Goal: Task Accomplishment & Management: Manage account settings

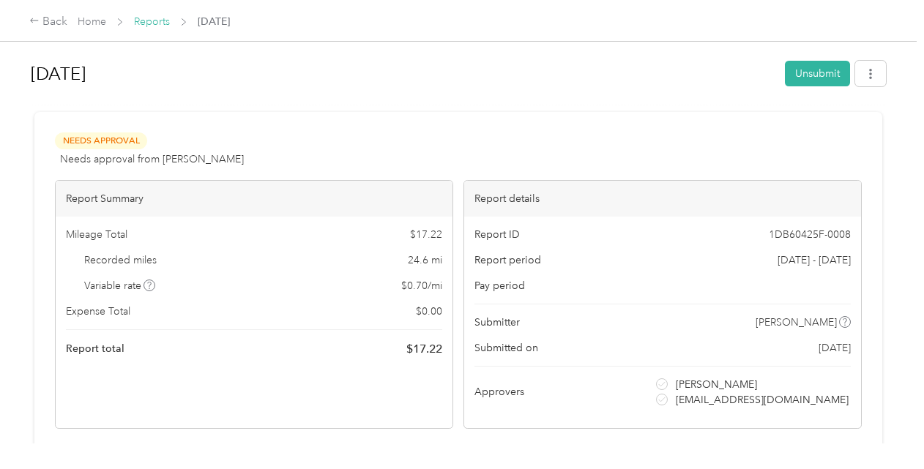
drag, startPoint x: 0, startPoint y: 0, endPoint x: 154, endPoint y: 22, distance: 156.0
click at [154, 22] on link "Reports" at bounding box center [152, 21] width 36 height 12
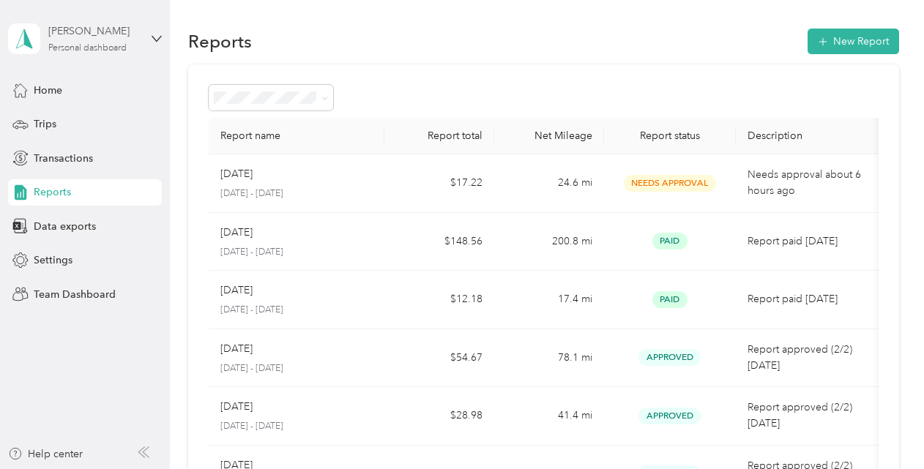
click at [104, 44] on div "Personal dashboard" at bounding box center [87, 48] width 78 height 9
click at [92, 125] on div "Team dashboard" at bounding box center [162, 119] width 288 height 26
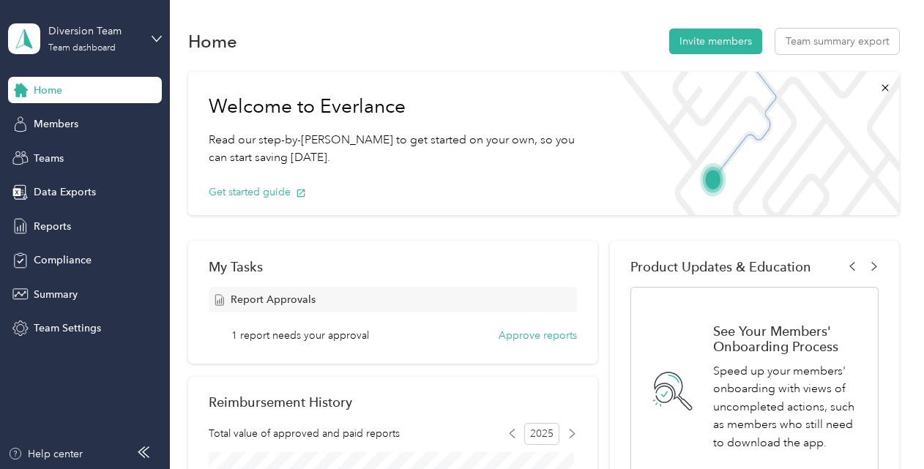
scroll to position [146, 0]
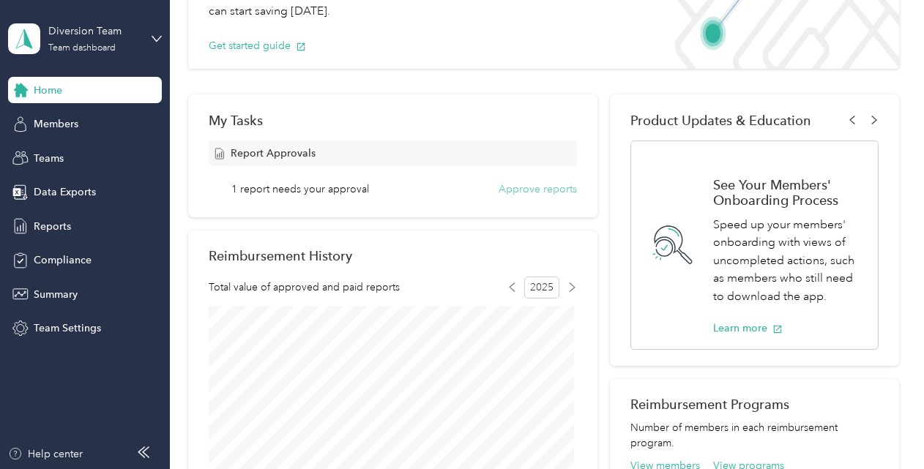
click at [514, 184] on button "Approve reports" at bounding box center [538, 189] width 78 height 15
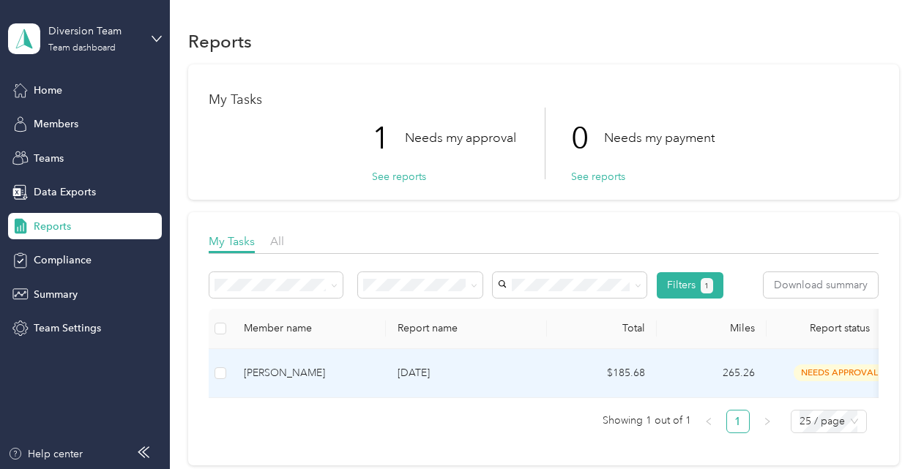
scroll to position [73, 0]
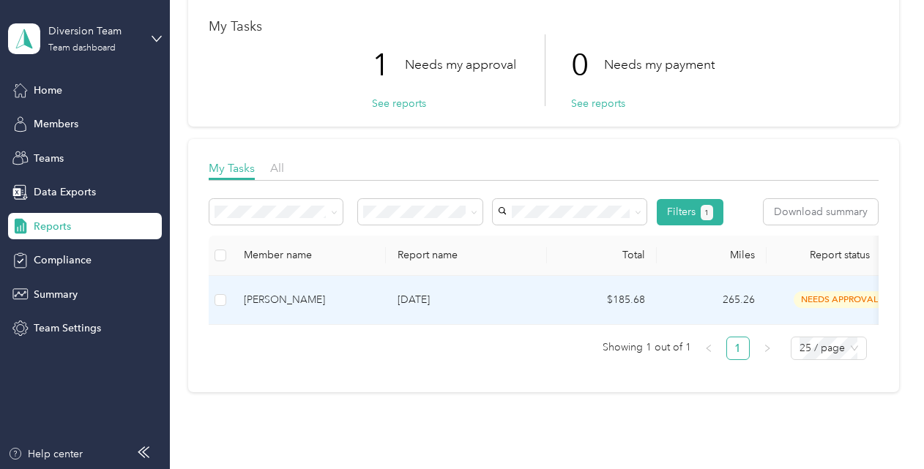
click at [367, 305] on div "[PERSON_NAME]" at bounding box center [309, 300] width 130 height 16
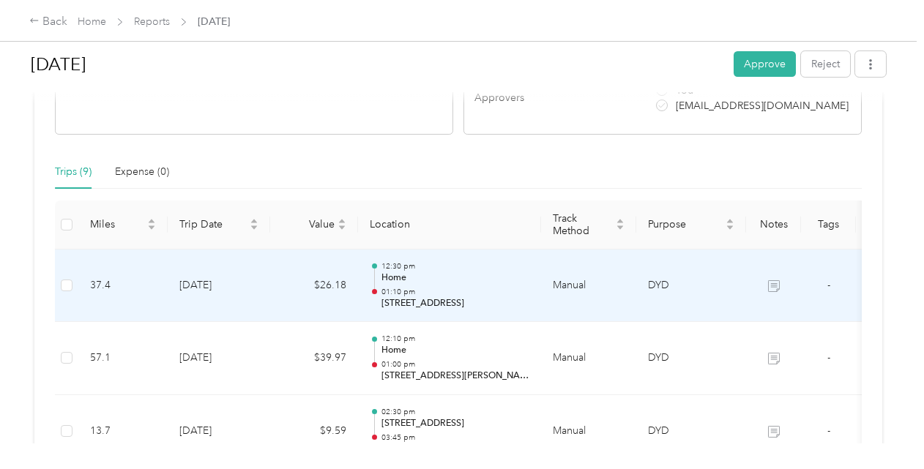
scroll to position [293, 0]
click at [773, 291] on icon at bounding box center [774, 288] width 12 height 12
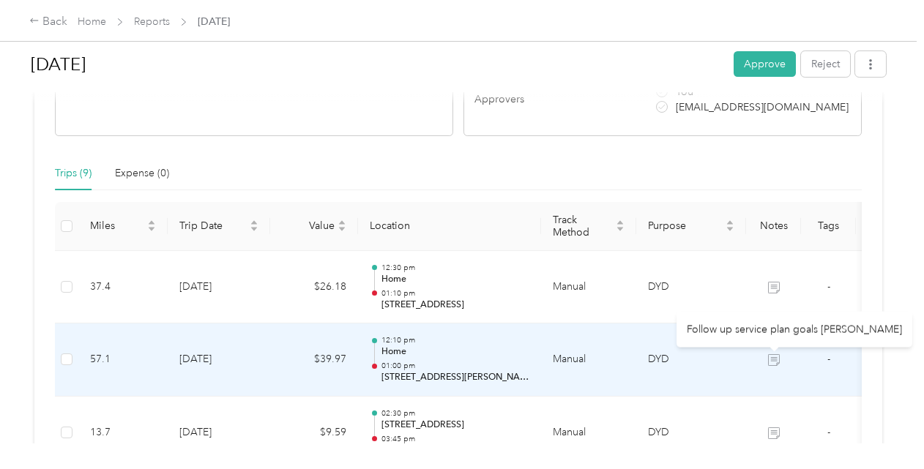
click at [769, 363] on icon at bounding box center [774, 360] width 12 height 12
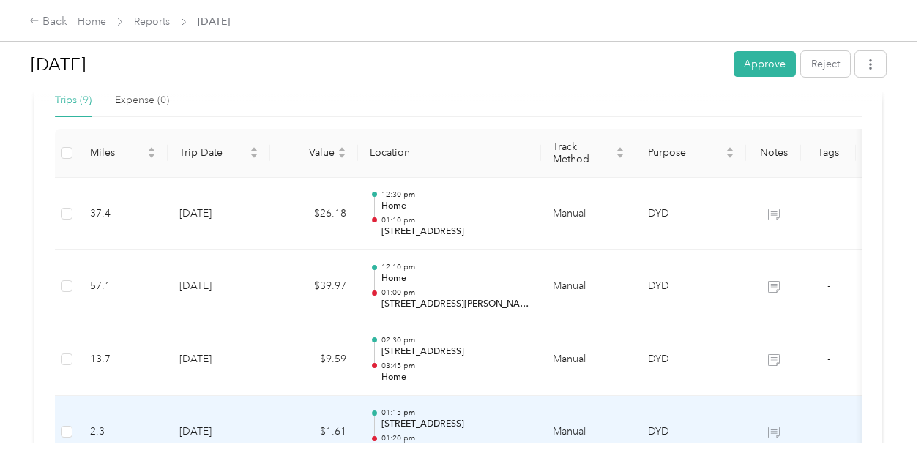
scroll to position [439, 0]
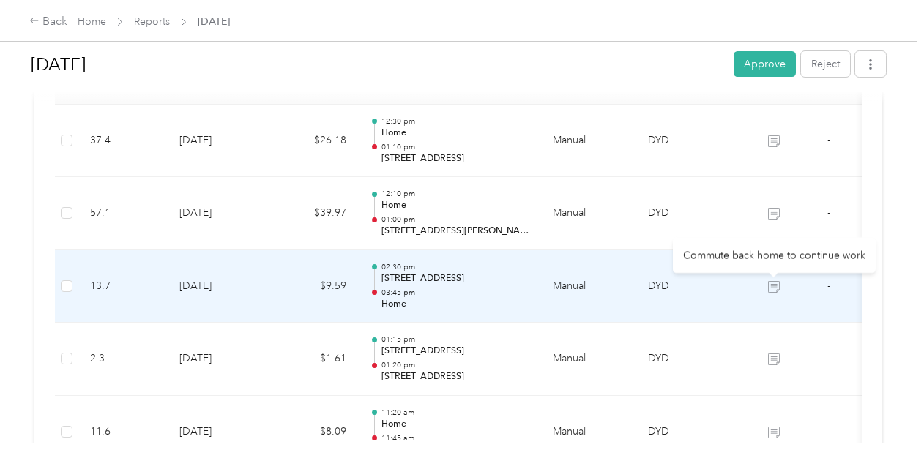
click at [777, 285] on icon at bounding box center [774, 287] width 12 height 12
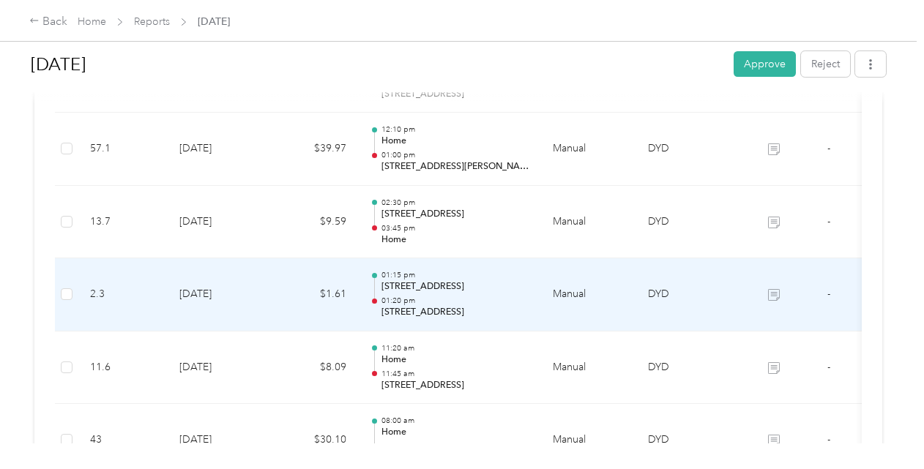
scroll to position [512, 0]
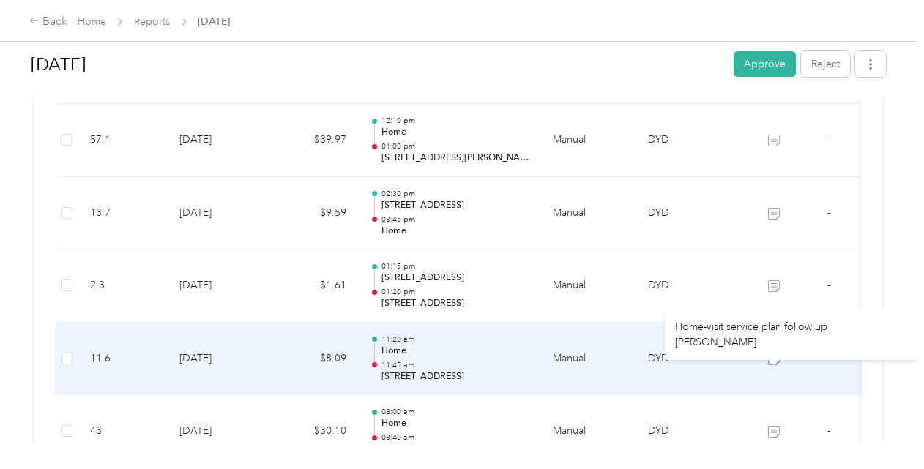
click at [770, 359] on icon at bounding box center [774, 360] width 12 height 12
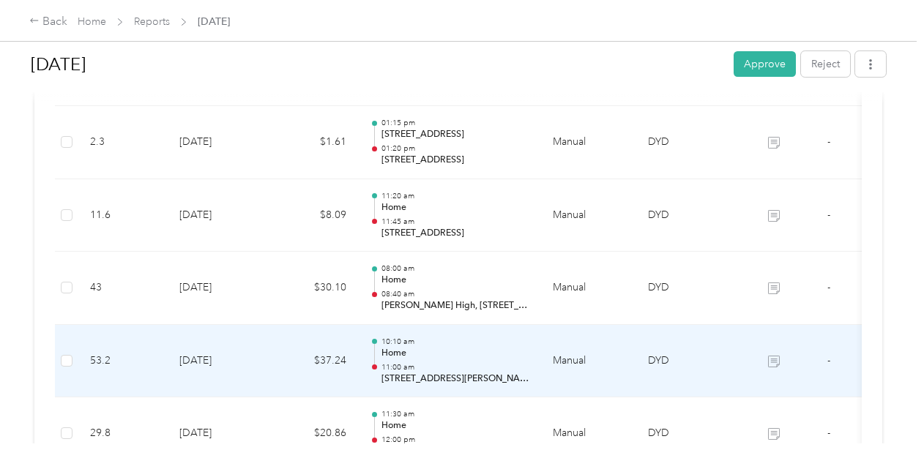
scroll to position [659, 0]
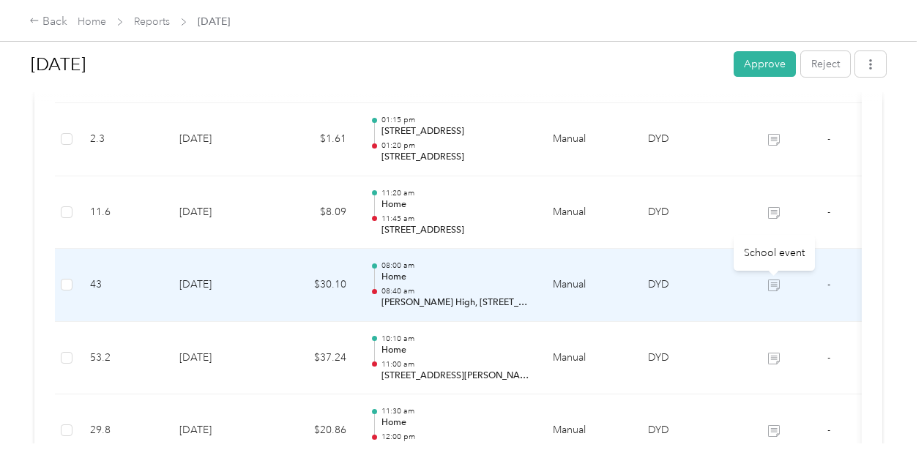
click at [772, 286] on icon at bounding box center [774, 286] width 12 height 12
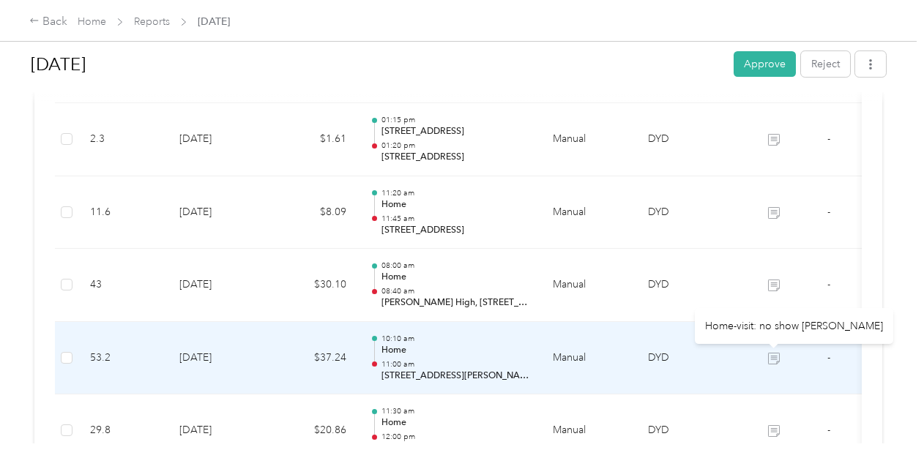
click at [776, 356] on icon at bounding box center [774, 360] width 9 height 8
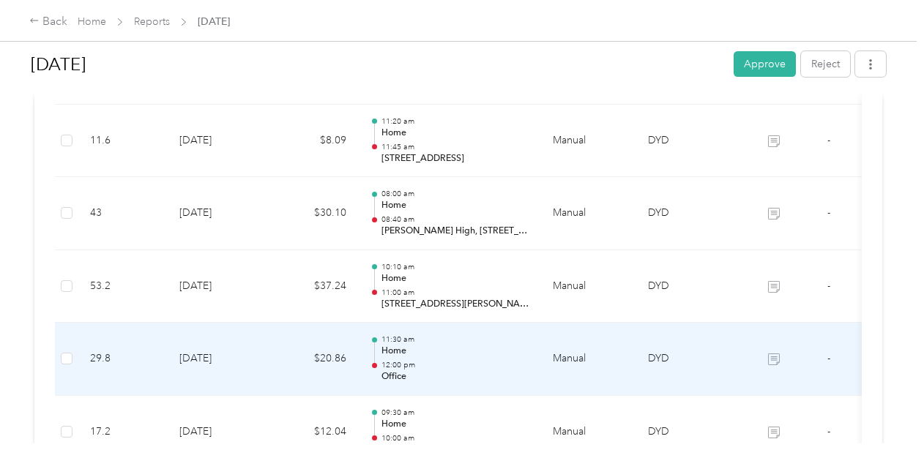
scroll to position [732, 0]
click at [775, 359] on icon at bounding box center [774, 358] width 12 height 12
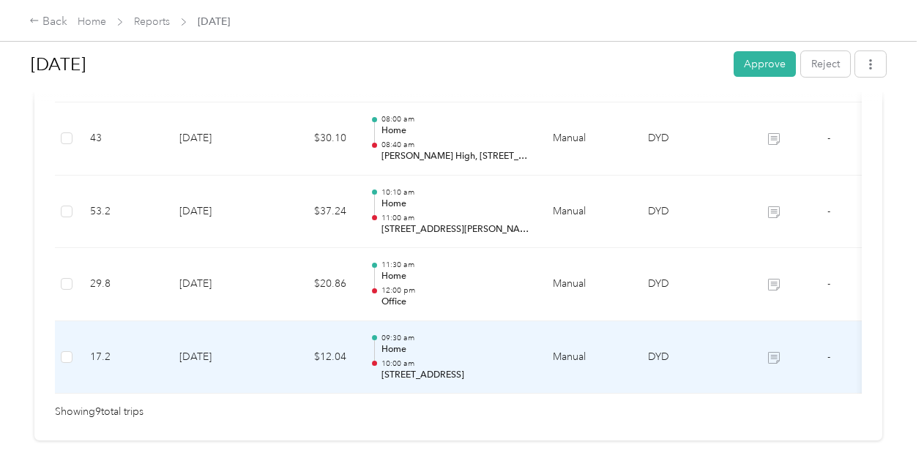
scroll to position [878, 0]
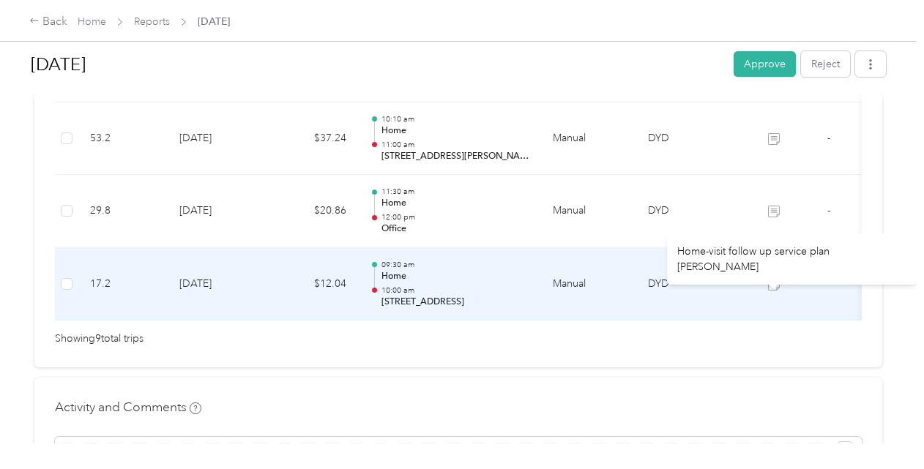
click at [775, 285] on icon at bounding box center [774, 285] width 12 height 12
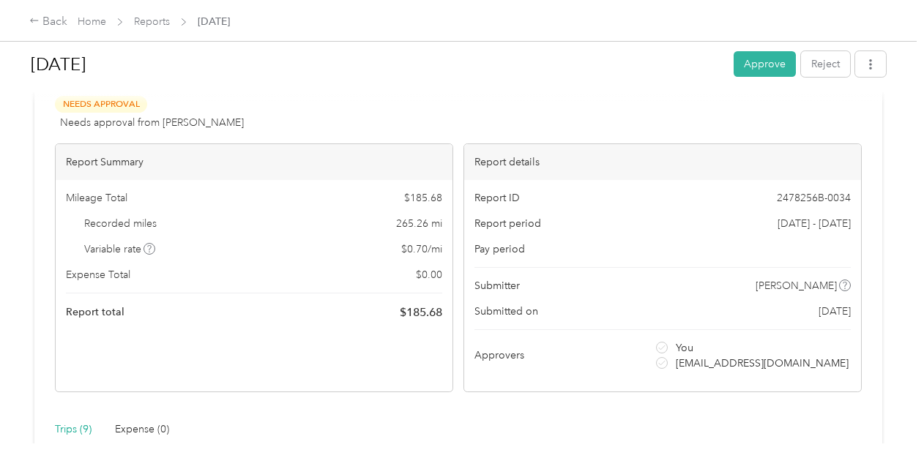
scroll to position [0, 0]
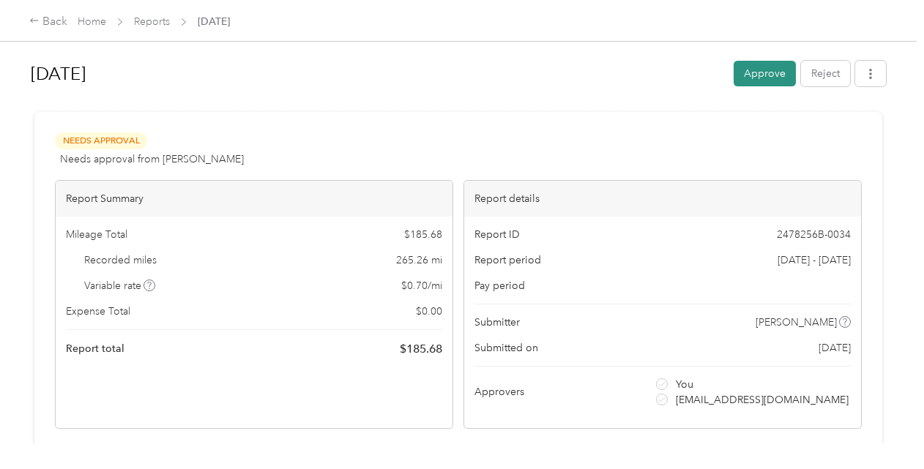
click at [749, 79] on button "Approve" at bounding box center [765, 74] width 62 height 26
click at [89, 19] on link "Home" at bounding box center [92, 21] width 29 height 12
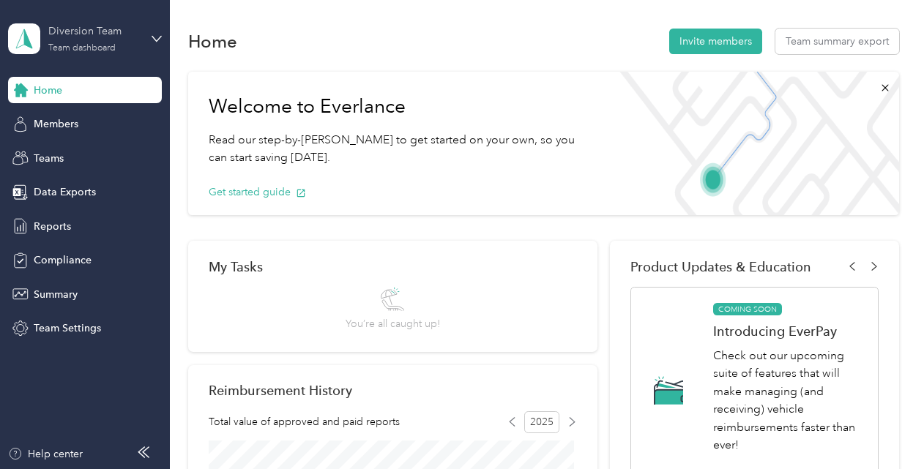
click at [113, 39] on div "Diversion Team" at bounding box center [94, 30] width 92 height 15
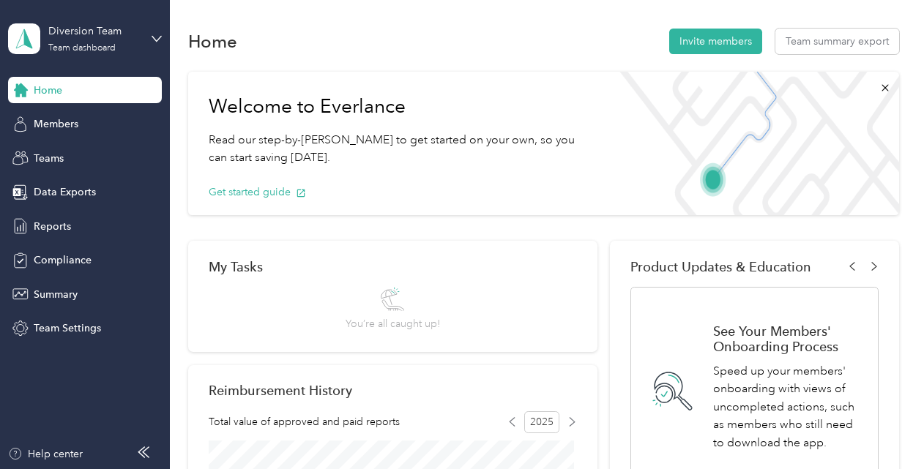
click at [97, 151] on div "Personal dashboard" at bounding box center [67, 153] width 92 height 15
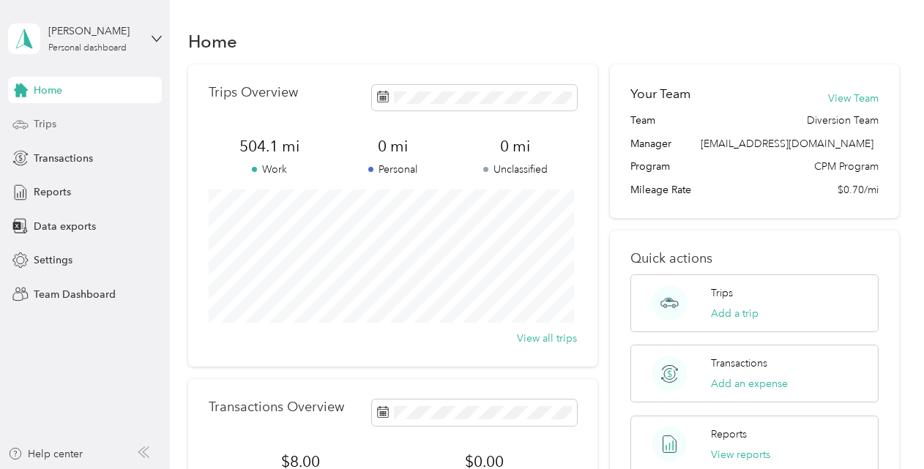
click at [79, 129] on div "Trips" at bounding box center [85, 124] width 154 height 26
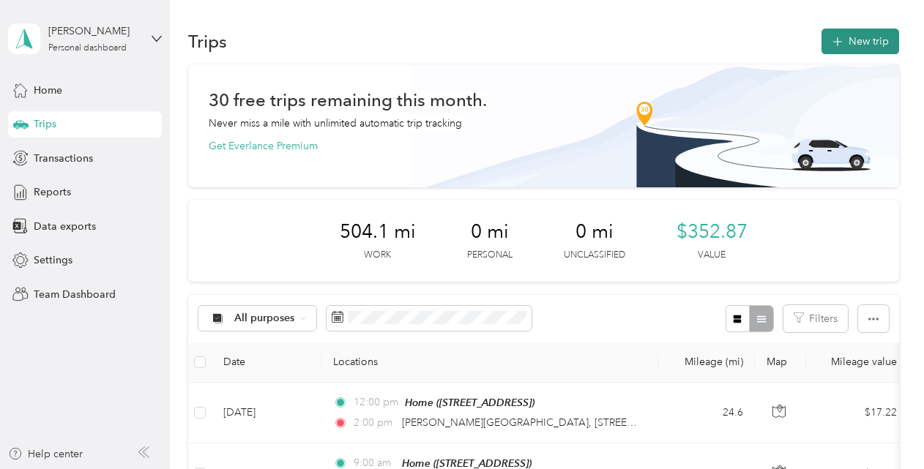
click at [864, 35] on button "New trip" at bounding box center [860, 42] width 78 height 26
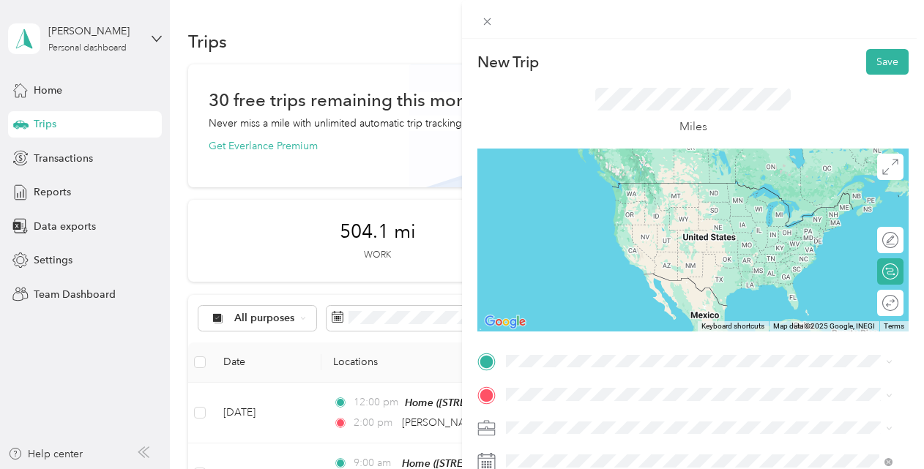
click at [594, 218] on span "[STREET_ADDRESS][US_STATE]" at bounding box center [607, 212] width 146 height 13
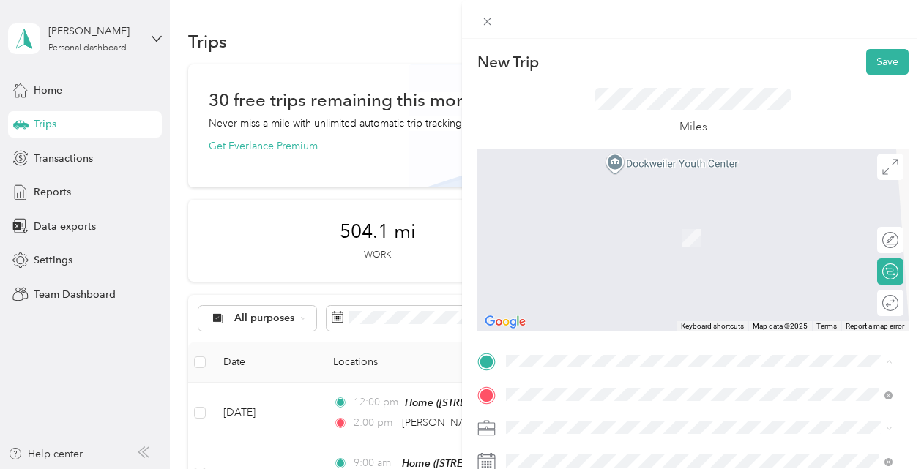
click at [603, 331] on span "[STREET_ADDRESS]" at bounding box center [580, 332] width 93 height 12
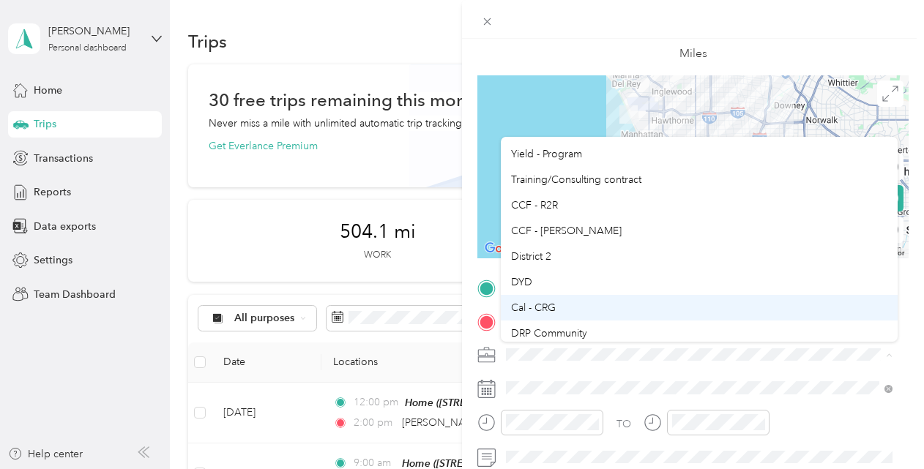
scroll to position [73, 0]
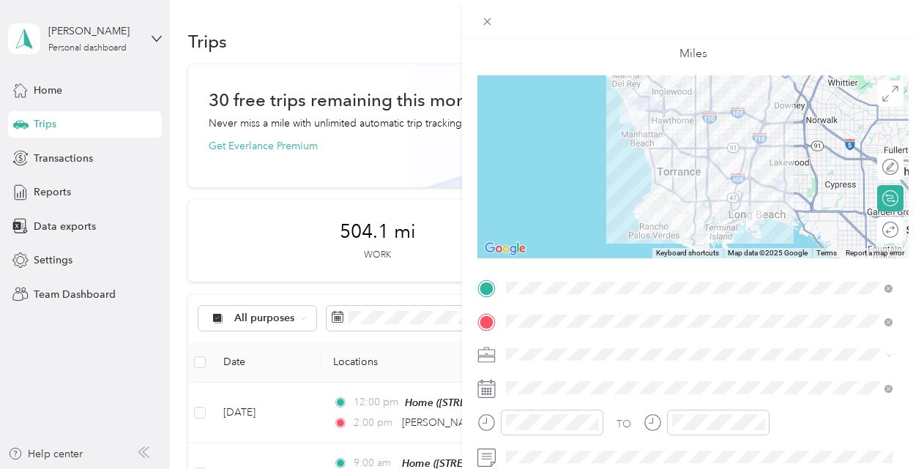
click at [593, 281] on div "DYD" at bounding box center [699, 281] width 376 height 15
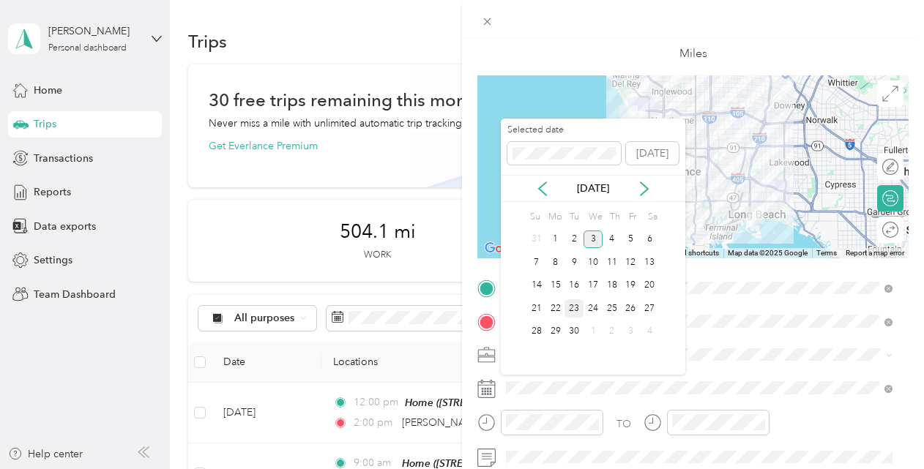
click at [573, 305] on div "23" at bounding box center [573, 308] width 19 height 18
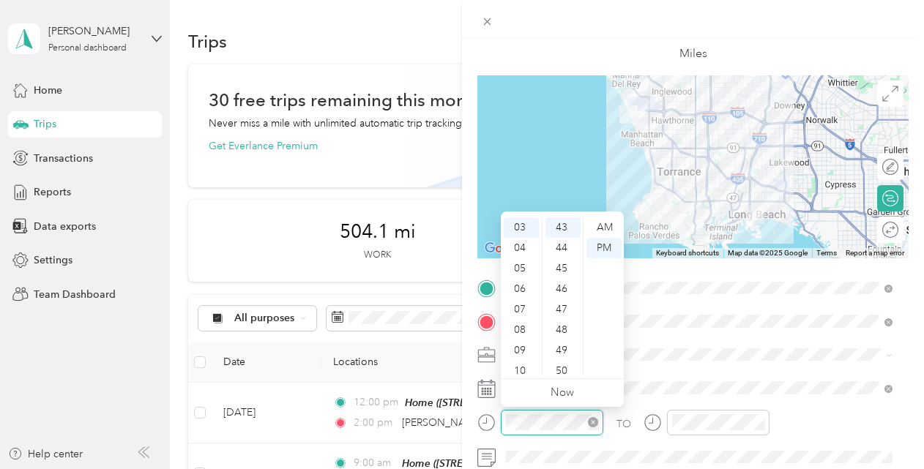
scroll to position [881, 0]
click at [523, 351] on div "09" at bounding box center [521, 350] width 35 height 20
click at [561, 228] on ul "00 01 02 03 04 05 06 07 08 09 10 11 12 13 14 15 16 17 18 19 20 21 22 23 24 25 2…" at bounding box center [562, 296] width 41 height 158
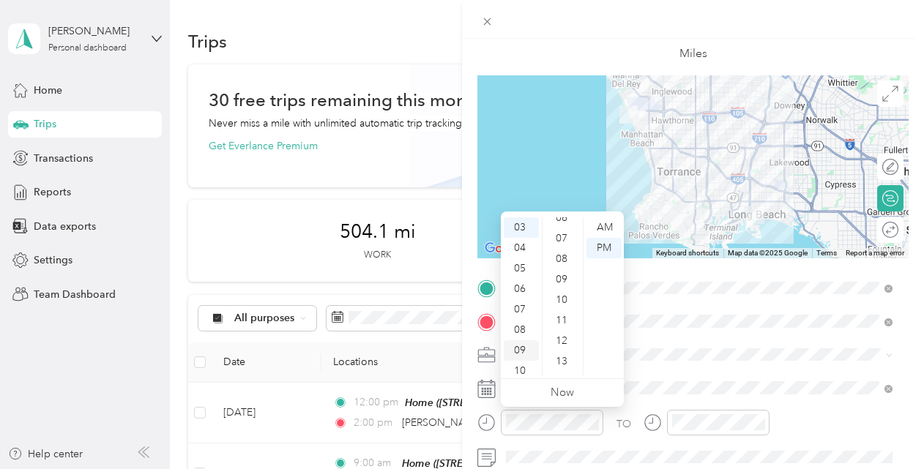
click at [523, 349] on div "09" at bounding box center [521, 350] width 35 height 20
click at [550, 225] on div "00" at bounding box center [562, 227] width 35 height 20
drag, startPoint x: 551, startPoint y: 225, endPoint x: 537, endPoint y: 203, distance: 26.6
click at [537, 203] on div at bounding box center [692, 166] width 431 height 183
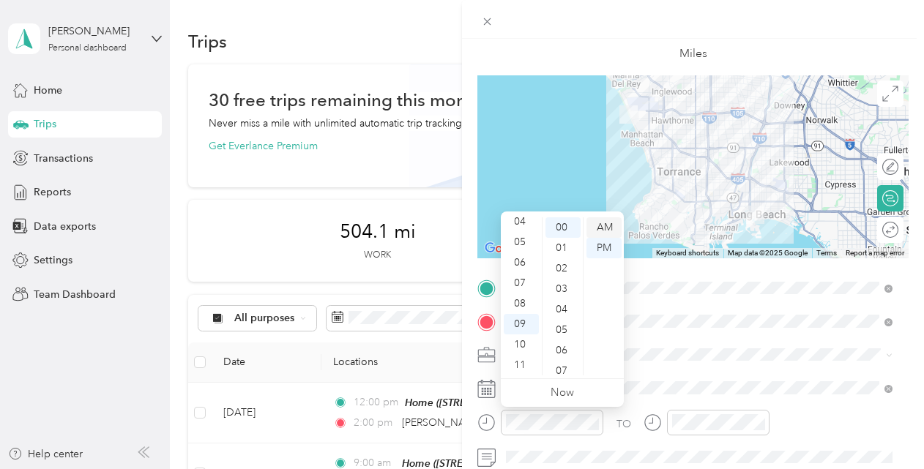
click at [601, 228] on div "AM" at bounding box center [603, 227] width 35 height 20
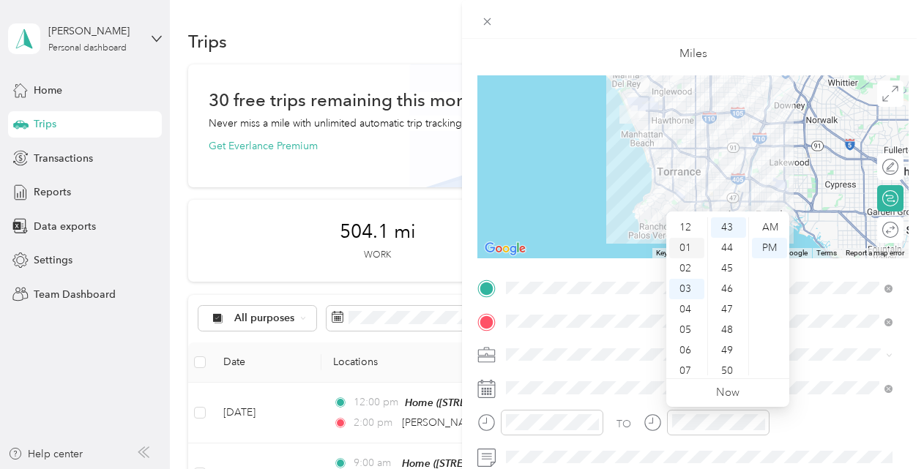
click at [687, 247] on div "01" at bounding box center [686, 248] width 35 height 20
click at [727, 228] on div "00" at bounding box center [728, 227] width 35 height 20
click at [810, 344] on span at bounding box center [705, 354] width 408 height 23
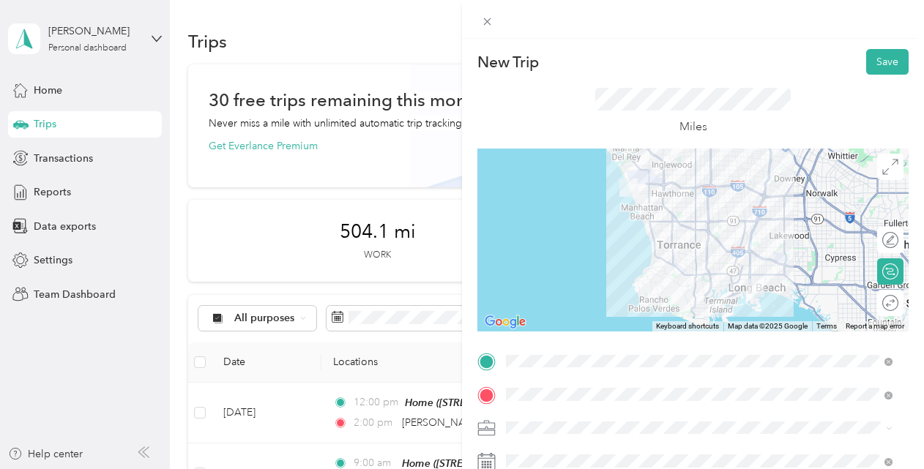
click at [700, 190] on div at bounding box center [692, 240] width 431 height 183
click at [704, 184] on div at bounding box center [692, 240] width 431 height 183
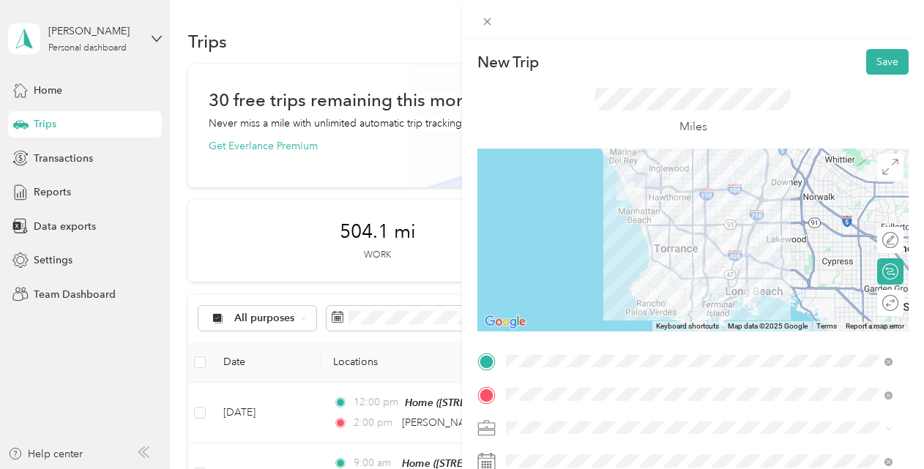
click at [701, 206] on div at bounding box center [692, 240] width 431 height 183
click at [700, 212] on div at bounding box center [692, 240] width 431 height 183
click at [727, 187] on div at bounding box center [692, 240] width 431 height 183
click at [728, 186] on div at bounding box center [692, 240] width 431 height 183
click at [729, 188] on div at bounding box center [692, 240] width 431 height 183
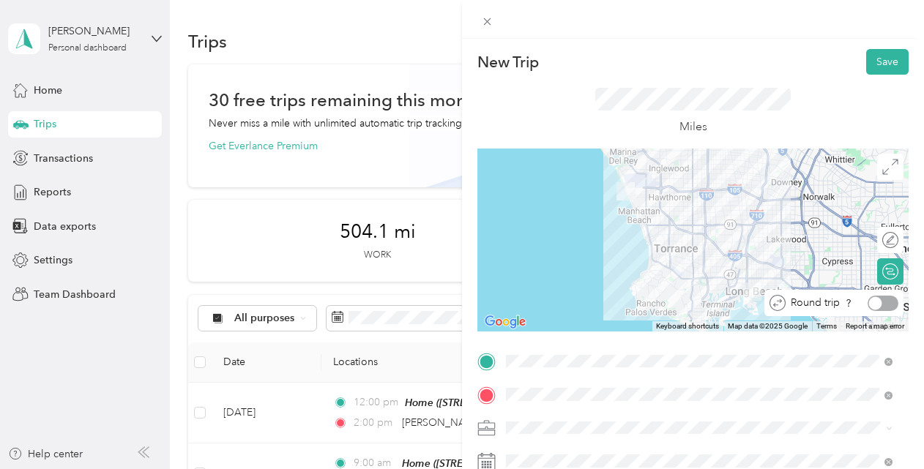
click at [881, 301] on div at bounding box center [882, 303] width 31 height 15
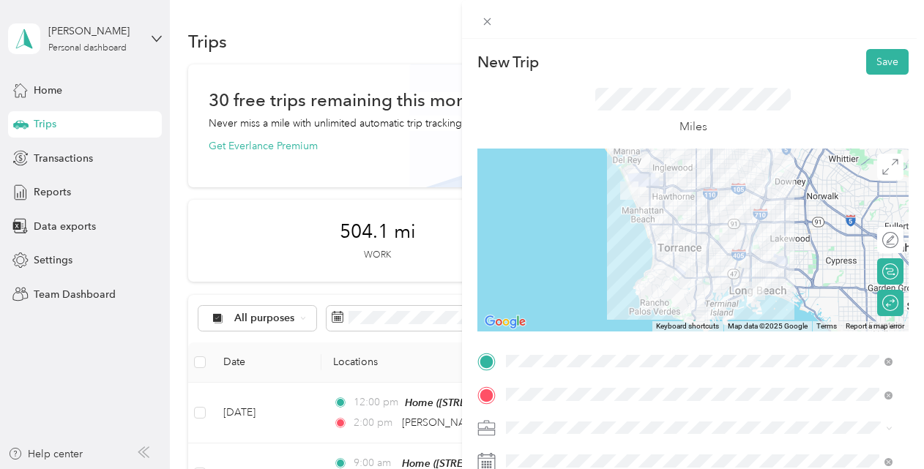
click at [701, 189] on div at bounding box center [692, 240] width 431 height 183
click at [885, 300] on div at bounding box center [890, 302] width 13 height 13
click at [706, 189] on div at bounding box center [692, 240] width 431 height 183
drag, startPoint x: 749, startPoint y: 40, endPoint x: 796, endPoint y: 59, distance: 50.3
click at [750, 40] on div "New Trip Save This trip cannot be edited because it is either under review, app…" at bounding box center [693, 273] width 462 height 469
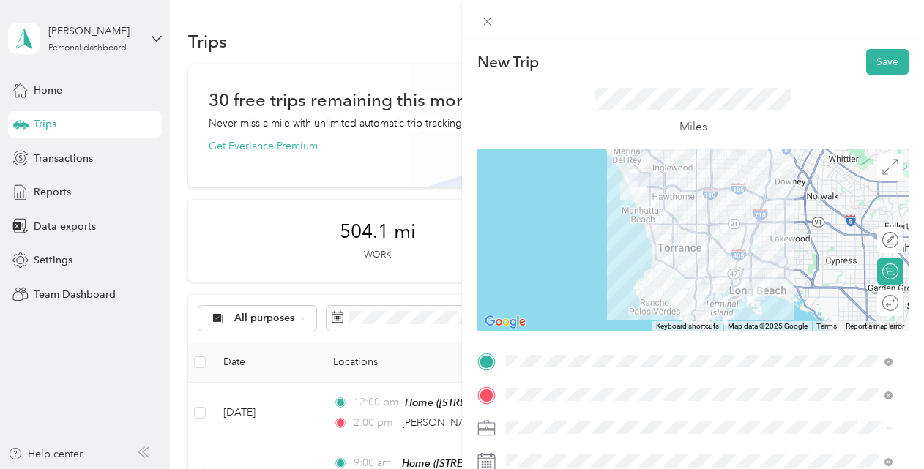
scroll to position [34, 0]
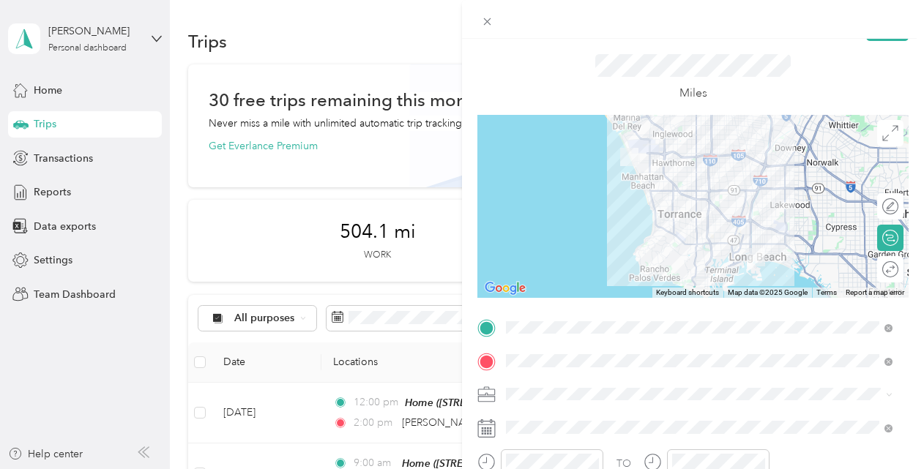
click at [755, 165] on div at bounding box center [692, 206] width 431 height 183
click at [884, 236] on div at bounding box center [890, 237] width 13 height 13
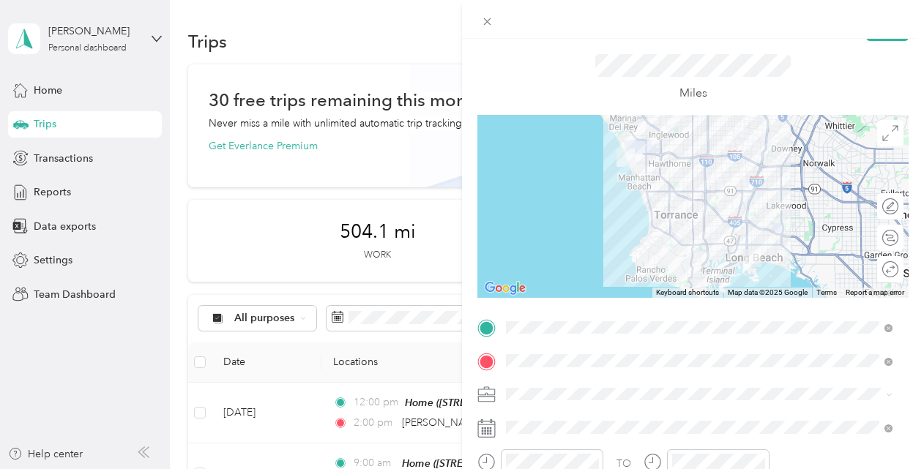
click at [589, 237] on div at bounding box center [692, 206] width 431 height 183
click at [877, 235] on div at bounding box center [882, 238] width 31 height 15
click at [875, 266] on div at bounding box center [882, 269] width 31 height 15
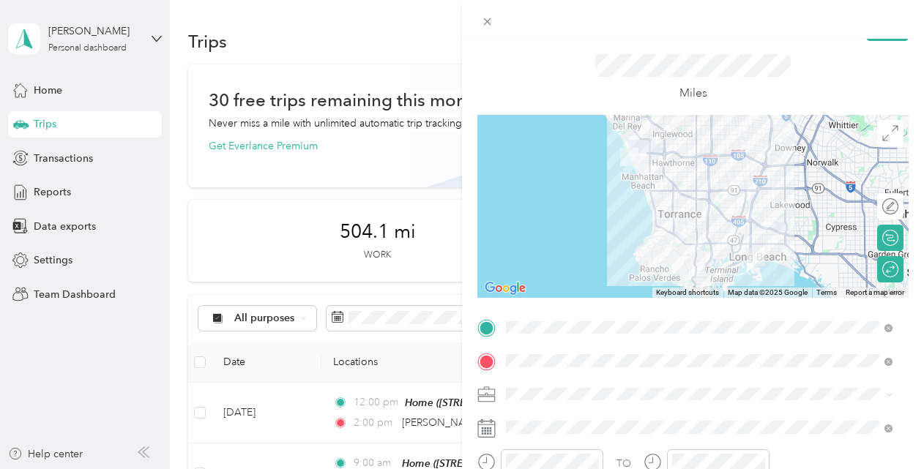
click at [756, 168] on div at bounding box center [692, 206] width 431 height 183
click at [747, 160] on div at bounding box center [692, 206] width 431 height 183
click at [714, 156] on div at bounding box center [692, 206] width 431 height 183
click at [874, 229] on div "Calculate route" at bounding box center [823, 238] width 160 height 26
click at [874, 228] on div "Calculate route" at bounding box center [824, 238] width 160 height 26
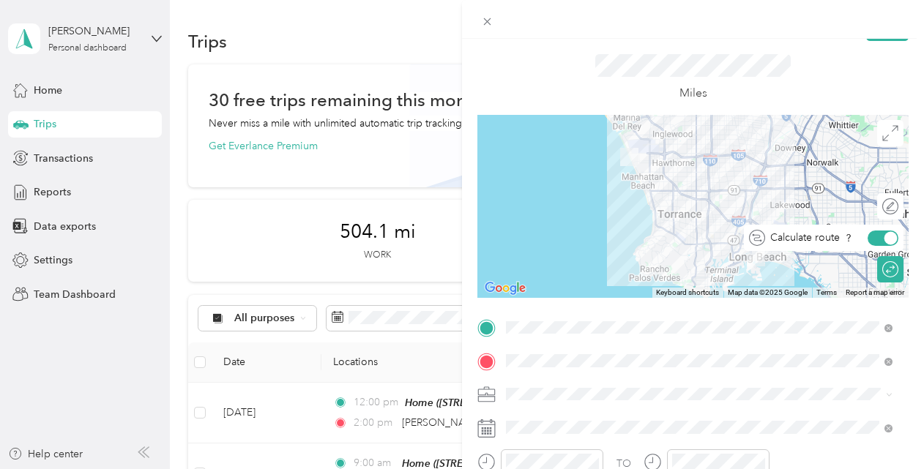
drag, startPoint x: 874, startPoint y: 228, endPoint x: 884, endPoint y: 162, distance: 67.4
click at [885, 161] on div at bounding box center [692, 206] width 431 height 183
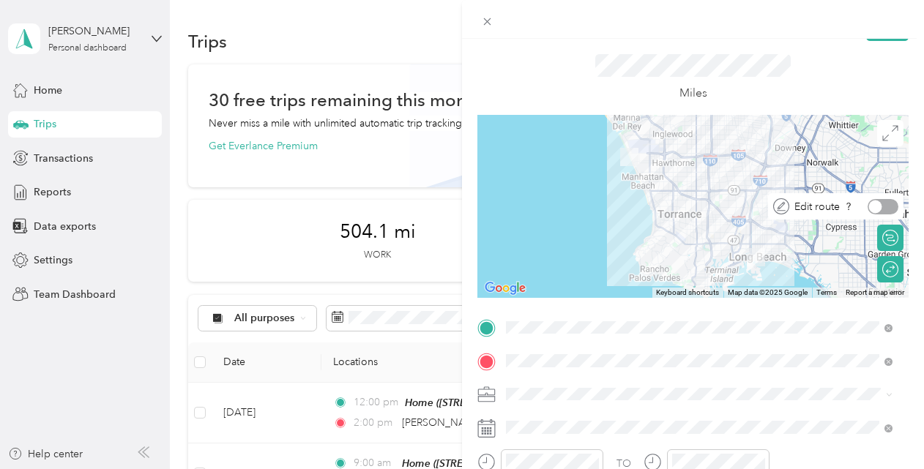
click at [870, 204] on div at bounding box center [875, 206] width 13 height 13
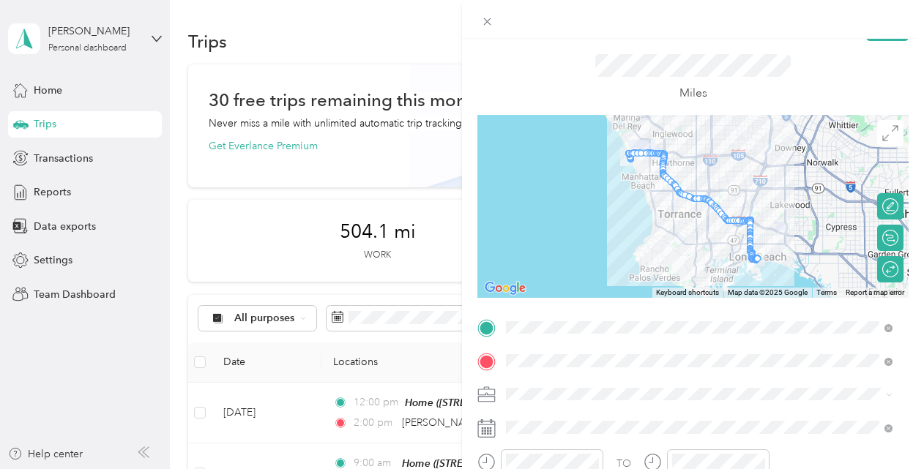
click at [747, 160] on div at bounding box center [692, 206] width 431 height 183
click at [878, 208] on div "Edit route" at bounding box center [872, 206] width 53 height 15
click at [870, 206] on div at bounding box center [882, 206] width 31 height 15
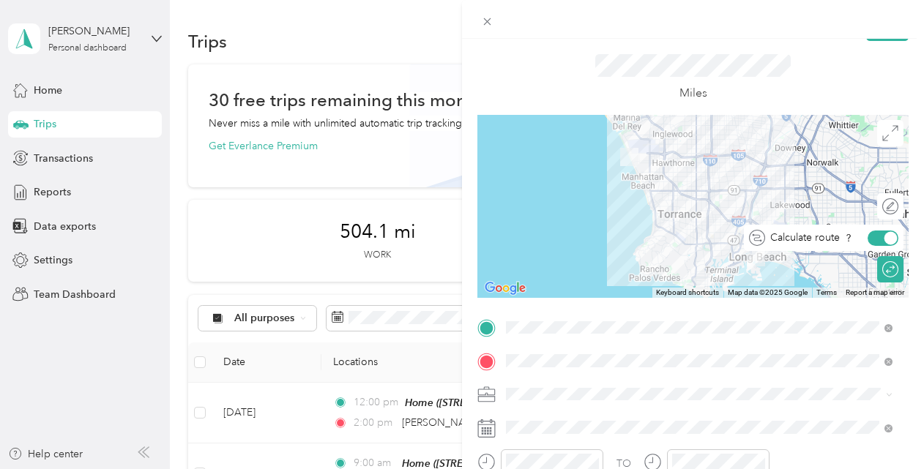
click at [884, 235] on div at bounding box center [890, 237] width 13 height 13
click at [751, 166] on div at bounding box center [692, 206] width 431 height 183
click at [898, 269] on div "Round trip" at bounding box center [898, 269] width 0 height 15
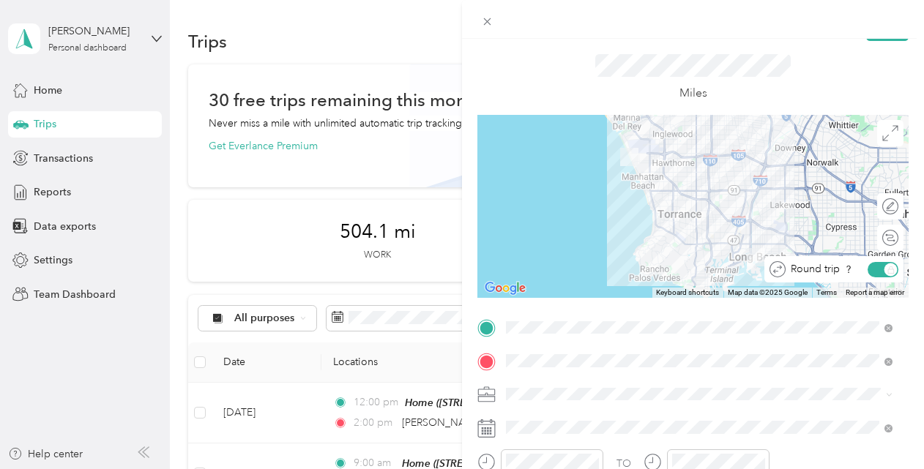
click at [870, 268] on div "Round trip" at bounding box center [841, 269] width 113 height 15
click at [860, 271] on div "Round trip" at bounding box center [841, 269] width 113 height 15
click at [770, 271] on g at bounding box center [777, 269] width 15 height 15
drag, startPoint x: 764, startPoint y: 271, endPoint x: 865, endPoint y: 264, distance: 101.3
click at [865, 264] on div "Round trip" at bounding box center [841, 269] width 113 height 15
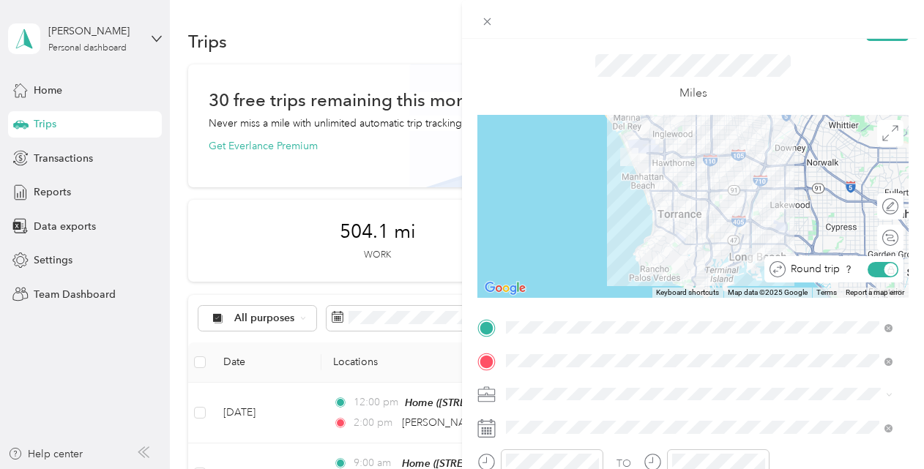
click at [874, 267] on div "Round trip" at bounding box center [841, 269] width 113 height 15
click at [877, 236] on div "Calculate route" at bounding box center [881, 238] width 34 height 15
click at [881, 269] on div "Round trip" at bounding box center [860, 269] width 76 height 15
click at [874, 269] on div "Round trip" at bounding box center [841, 269] width 113 height 15
click at [863, 269] on div "Round trip" at bounding box center [841, 269] width 113 height 15
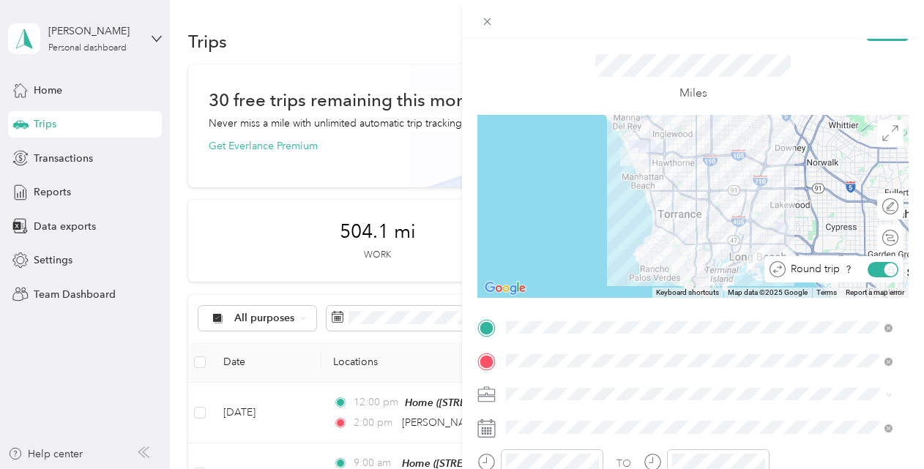
click at [862, 269] on div "Round trip" at bounding box center [841, 269] width 113 height 15
drag, startPoint x: 863, startPoint y: 269, endPoint x: 750, endPoint y: 83, distance: 217.4
click at [750, 83] on div "Miles" at bounding box center [692, 78] width 195 height 48
click at [871, 270] on div "Round trip" at bounding box center [871, 269] width 54 height 15
click at [867, 267] on div "Round trip" at bounding box center [841, 269] width 113 height 15
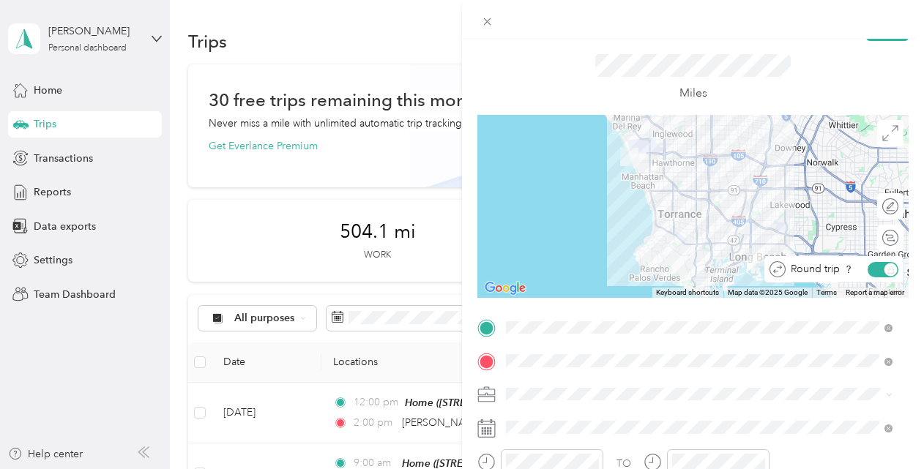
drag, startPoint x: 867, startPoint y: 268, endPoint x: 559, endPoint y: 53, distance: 375.3
click at [559, 53] on div "Miles" at bounding box center [692, 78] width 431 height 74
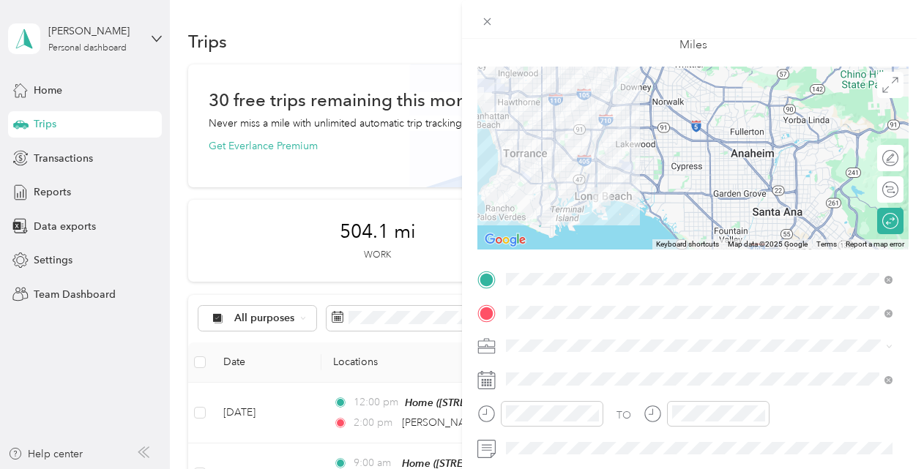
scroll to position [72, 0]
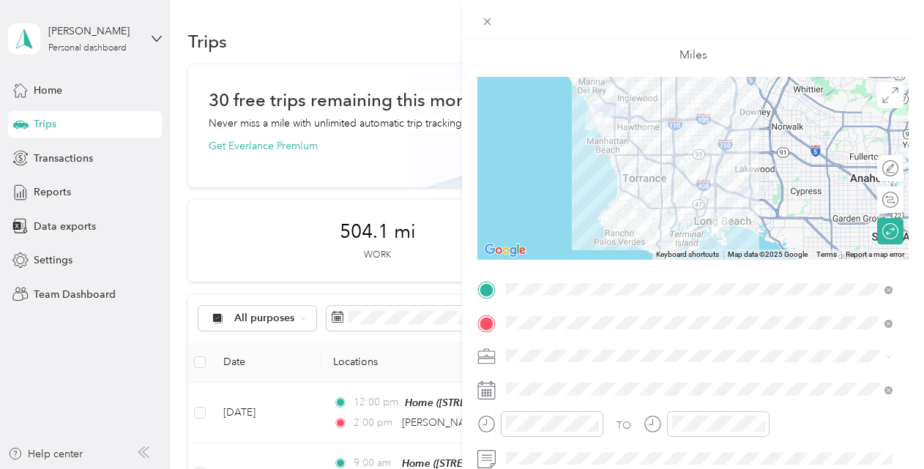
drag, startPoint x: 592, startPoint y: 218, endPoint x: 713, endPoint y: 233, distance: 121.7
click at [713, 233] on div at bounding box center [692, 168] width 431 height 183
click at [874, 239] on div "Round trip" at bounding box center [841, 231] width 113 height 15
click at [871, 231] on div "Round trip" at bounding box center [841, 231] width 113 height 15
click at [856, 231] on div "Round trip" at bounding box center [841, 231] width 113 height 15
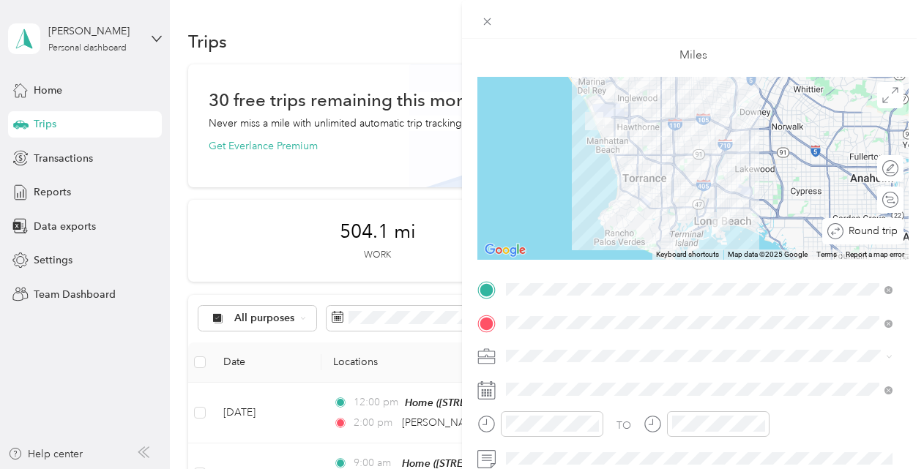
click at [876, 238] on div "Round trip" at bounding box center [870, 231] width 55 height 15
click at [770, 230] on icon at bounding box center [777, 231] width 16 height 16
click at [860, 228] on div "Round trip" at bounding box center [841, 231] width 113 height 15
drag, startPoint x: 861, startPoint y: 228, endPoint x: 845, endPoint y: 108, distance: 121.9
click at [845, 108] on div at bounding box center [692, 168] width 431 height 183
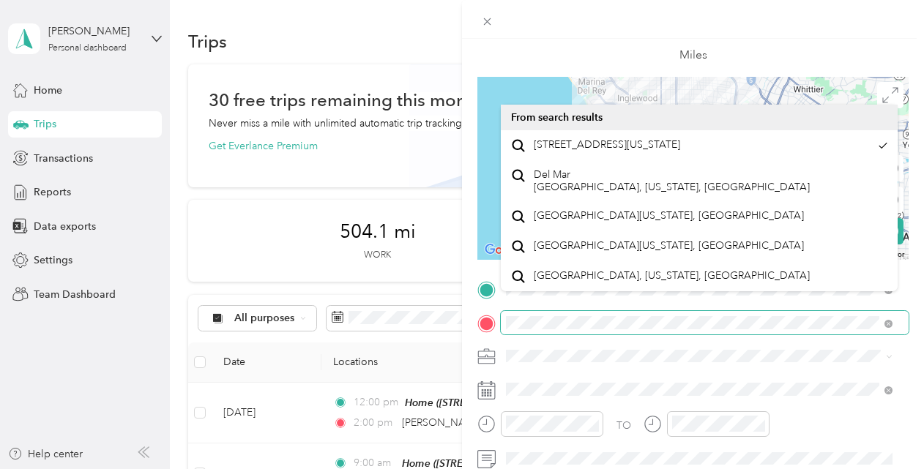
click at [441, 321] on div "New Trip Save This trip cannot be edited because it is either under review, app…" at bounding box center [462, 234] width 924 height 469
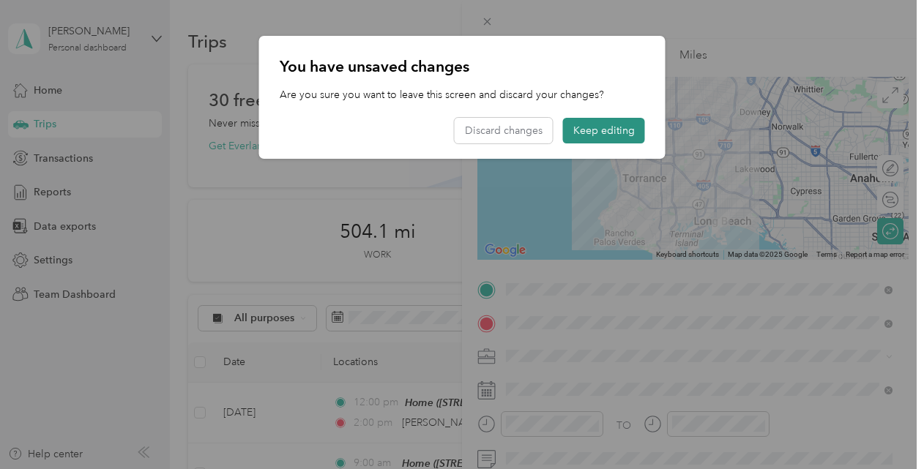
click at [602, 128] on button "Keep editing" at bounding box center [604, 131] width 82 height 26
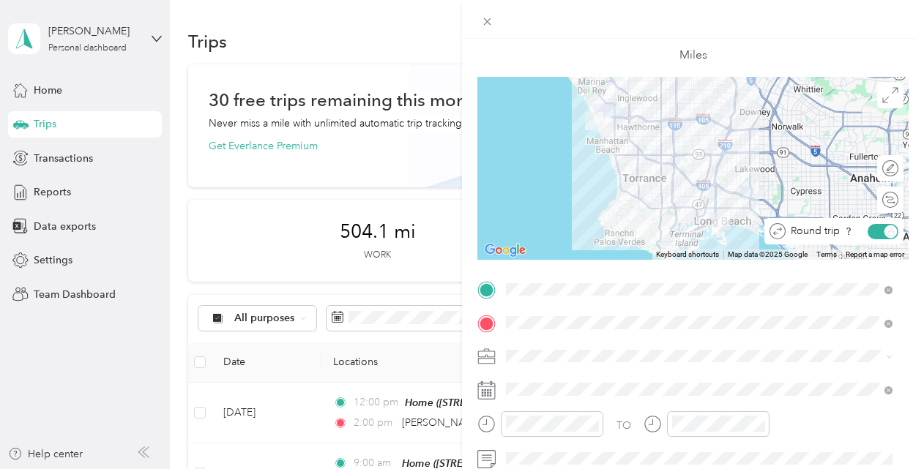
click at [868, 234] on div "Round trip" at bounding box center [841, 231] width 113 height 15
click at [770, 234] on icon at bounding box center [777, 231] width 16 height 16
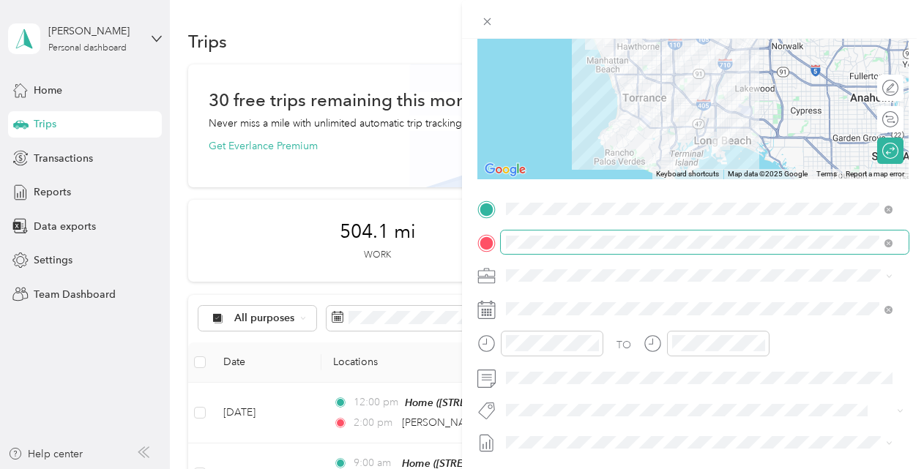
scroll to position [79, 0]
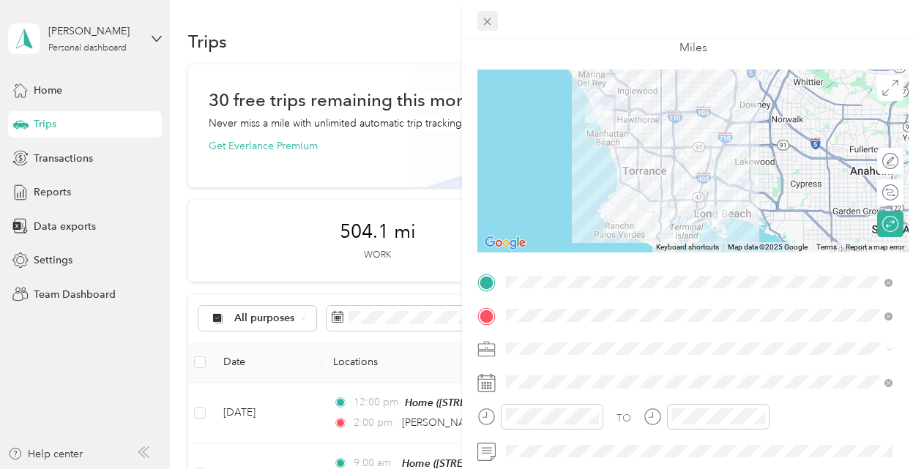
click at [490, 28] on span at bounding box center [487, 21] width 20 height 20
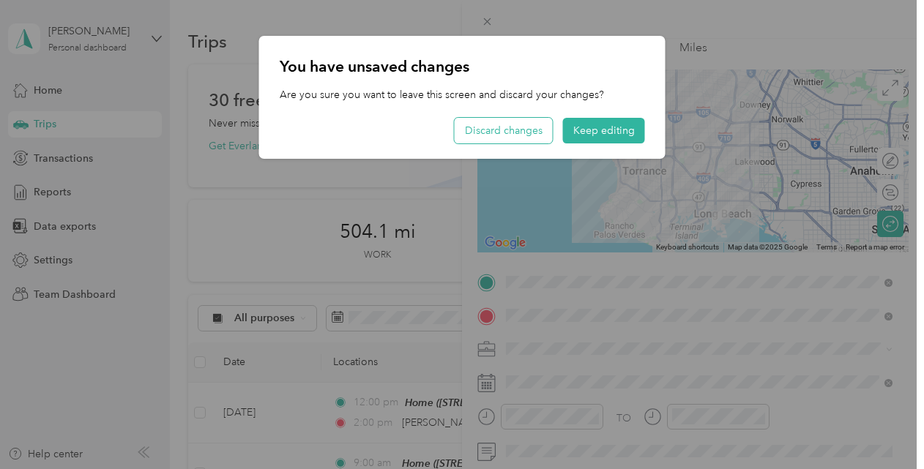
click at [511, 126] on button "Discard changes" at bounding box center [504, 131] width 98 height 26
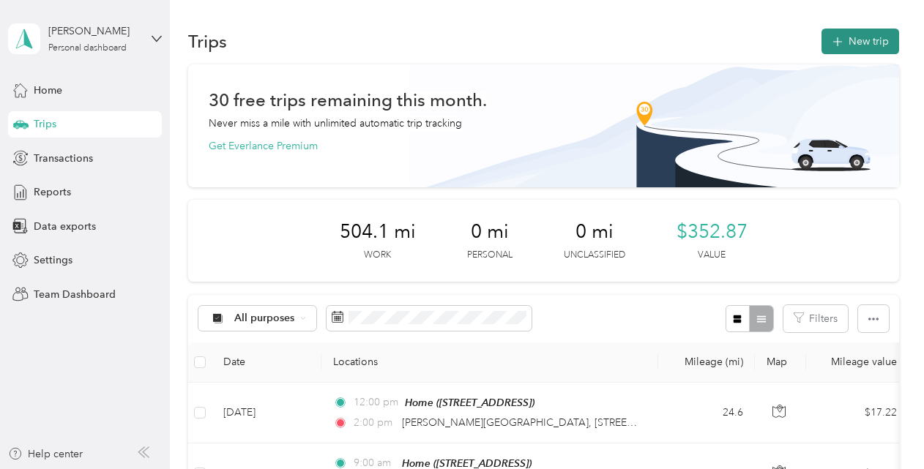
click at [867, 51] on button "New trip" at bounding box center [860, 42] width 78 height 26
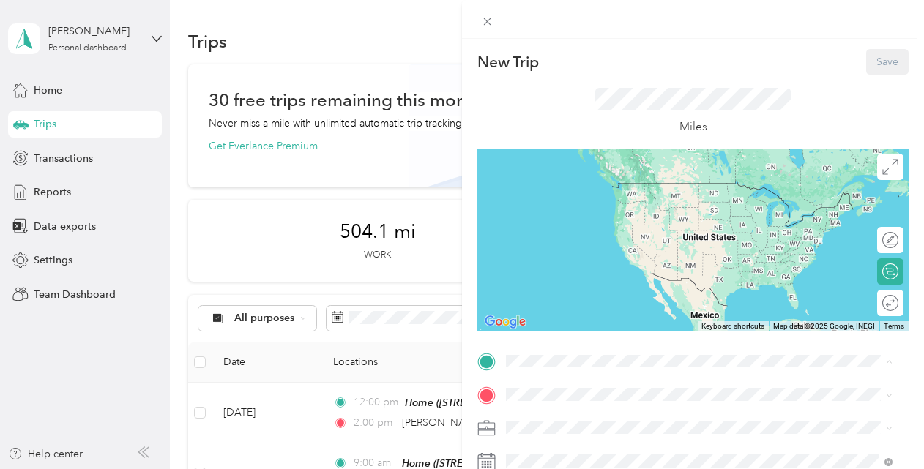
click at [627, 330] on span "[STREET_ADDRESS]" at bounding box center [580, 332] width 93 height 12
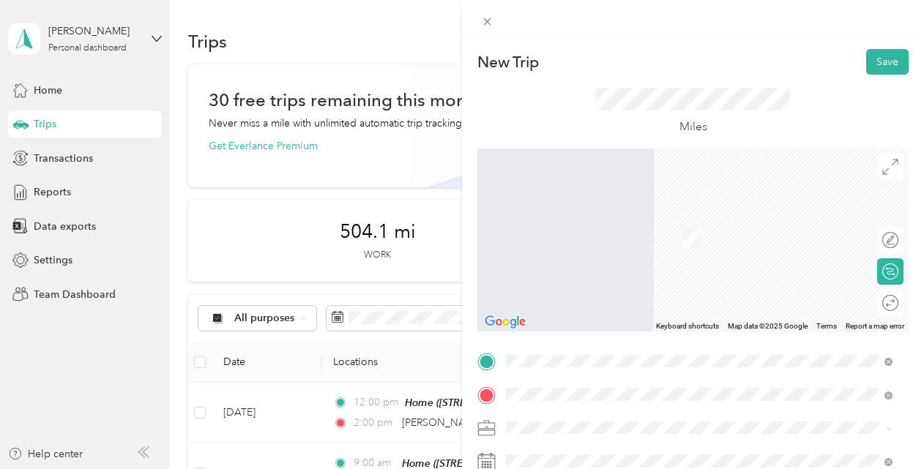
click at [662, 223] on span "[STREET_ADDRESS][US_STATE]" at bounding box center [607, 216] width 146 height 13
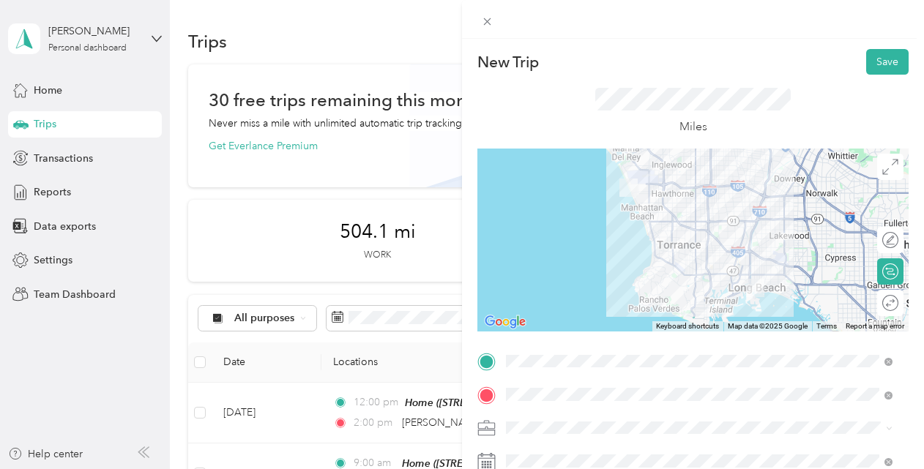
click at [747, 196] on div at bounding box center [692, 240] width 431 height 183
click at [755, 190] on div at bounding box center [692, 240] width 431 height 183
click at [753, 194] on div at bounding box center [692, 240] width 431 height 183
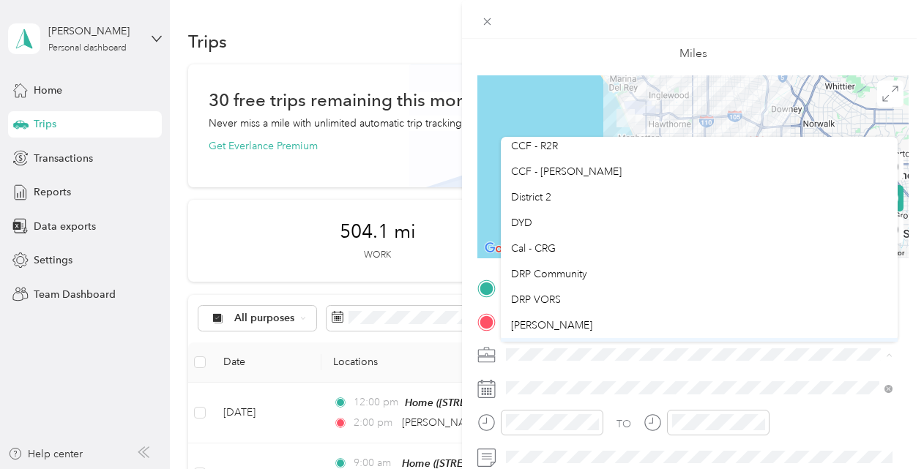
scroll to position [205, 0]
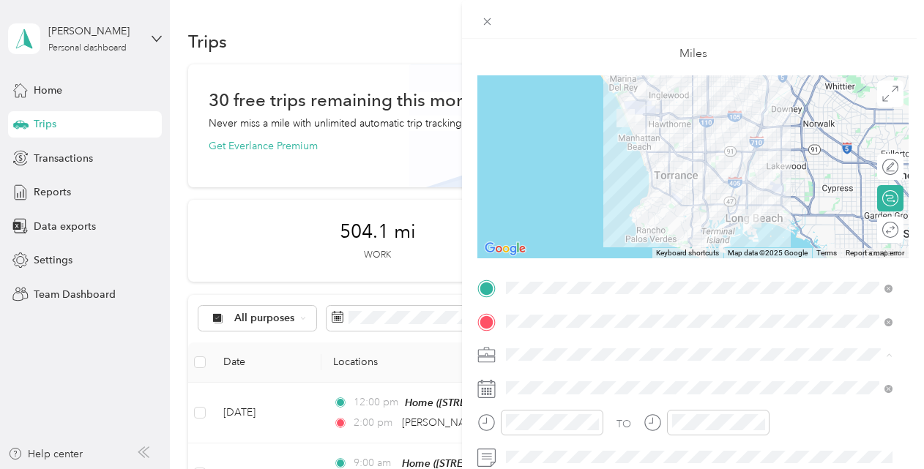
click at [543, 155] on li "DYD" at bounding box center [699, 150] width 397 height 26
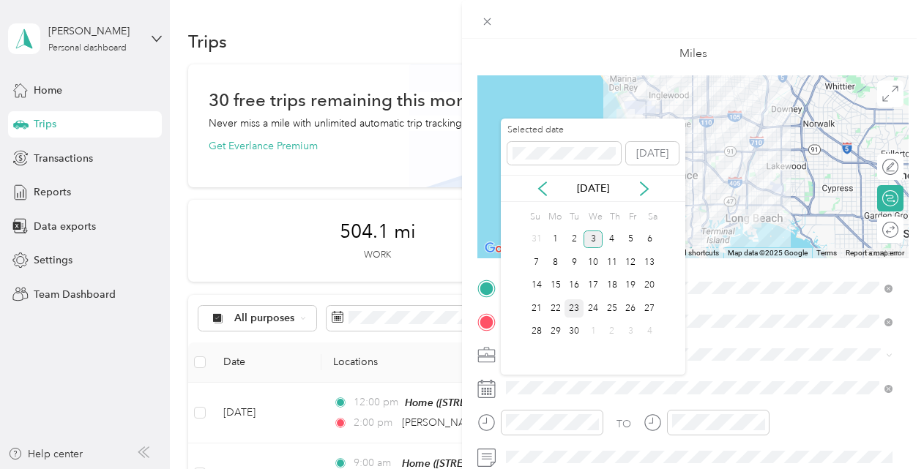
click at [573, 299] on div "23" at bounding box center [573, 308] width 19 height 18
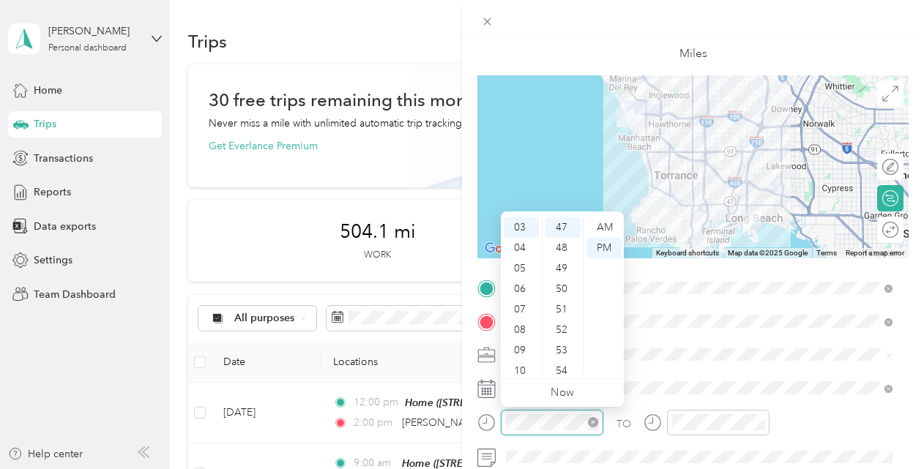
scroll to position [963, 0]
drag, startPoint x: 589, startPoint y: 418, endPoint x: 523, endPoint y: 346, distance: 97.5
click at [523, 346] on div "09" at bounding box center [521, 350] width 35 height 20
click at [603, 229] on div "AM" at bounding box center [603, 227] width 35 height 20
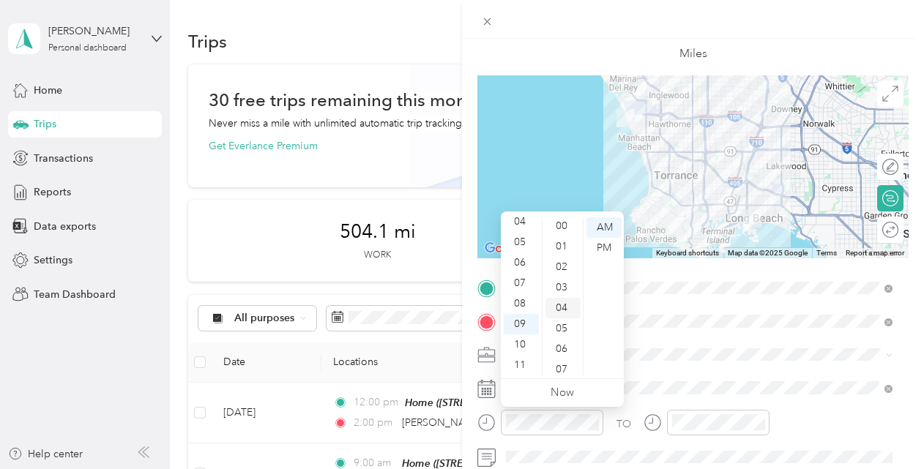
scroll to position [0, 0]
click at [567, 227] on div "00" at bounding box center [562, 227] width 35 height 20
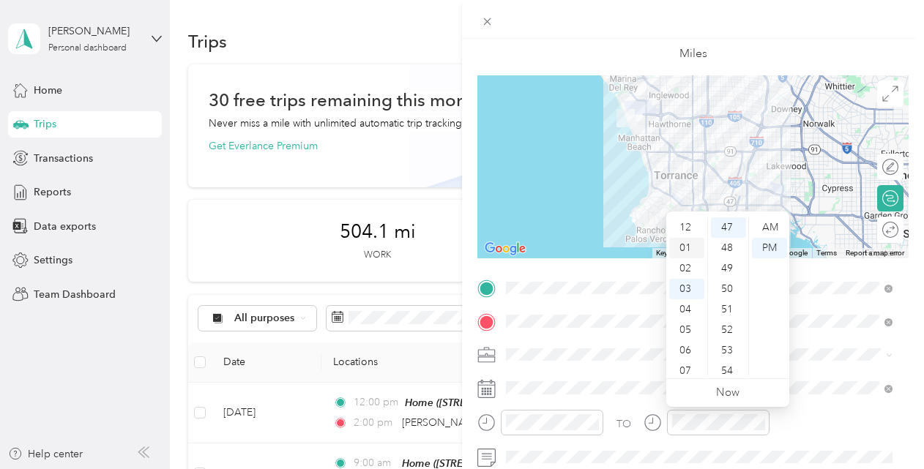
click at [690, 243] on div "01" at bounding box center [686, 248] width 35 height 20
click at [729, 227] on div "00" at bounding box center [728, 227] width 35 height 20
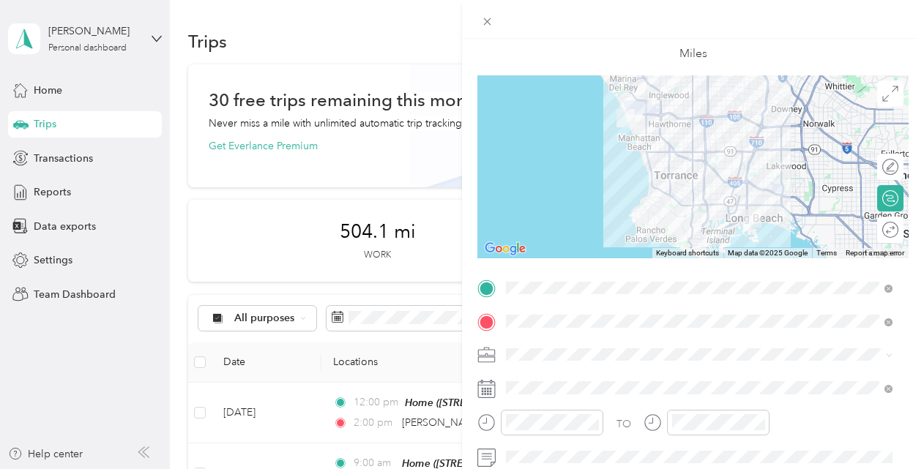
click at [829, 404] on div "TO Add photo" at bounding box center [692, 454] width 431 height 354
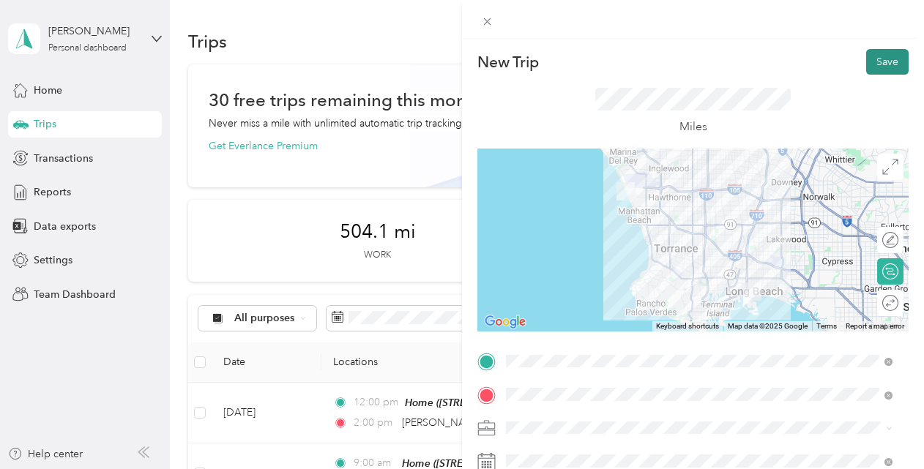
click at [883, 61] on button "Save" at bounding box center [887, 62] width 42 height 26
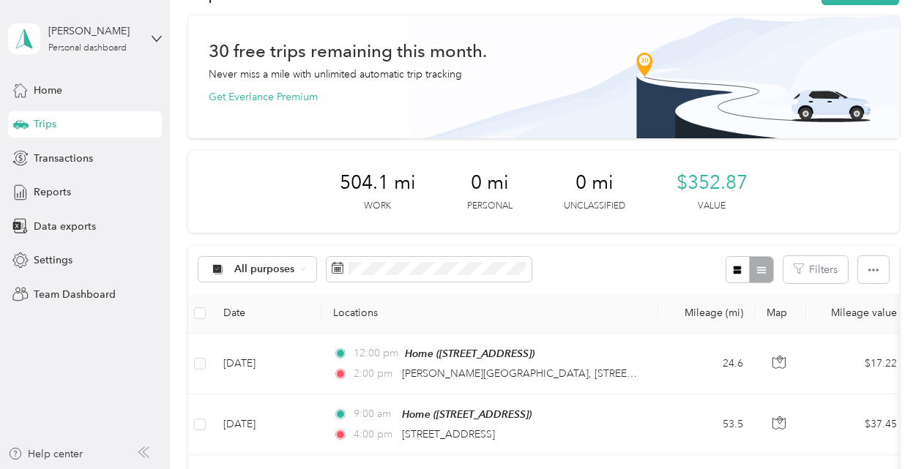
scroll to position [73, 0]
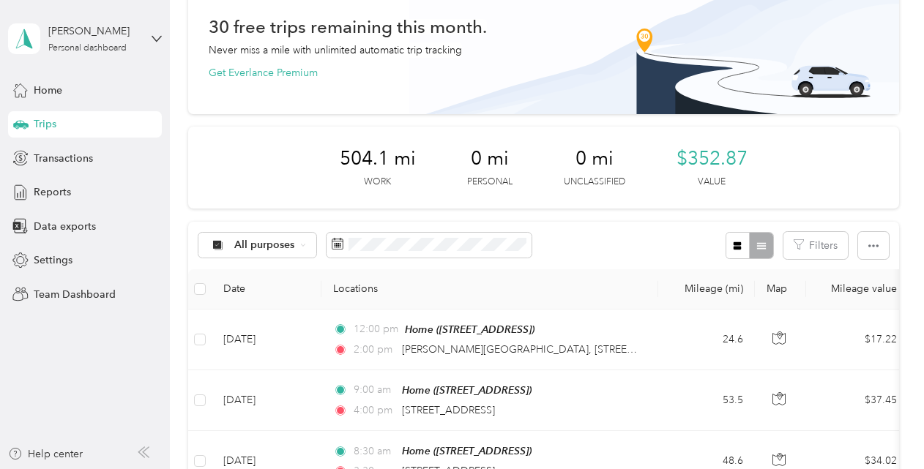
click at [51, 119] on span "Trips" at bounding box center [45, 123] width 23 height 15
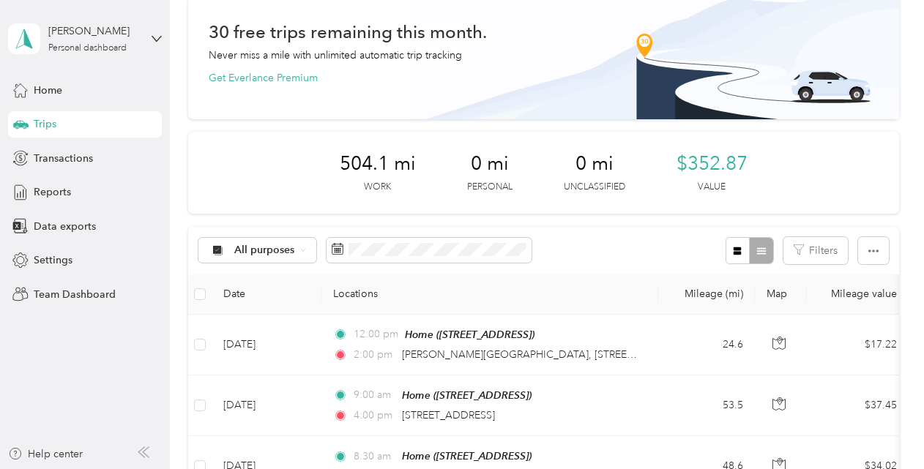
scroll to position [0, 0]
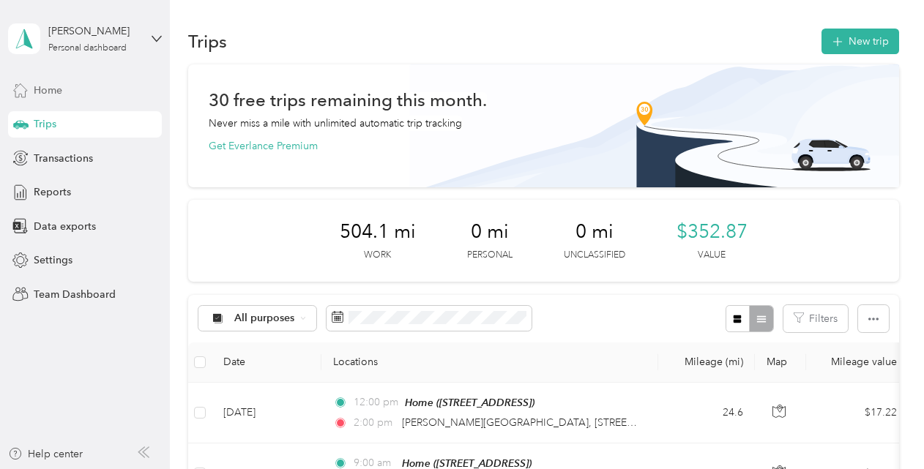
click at [48, 87] on span "Home" at bounding box center [48, 90] width 29 height 15
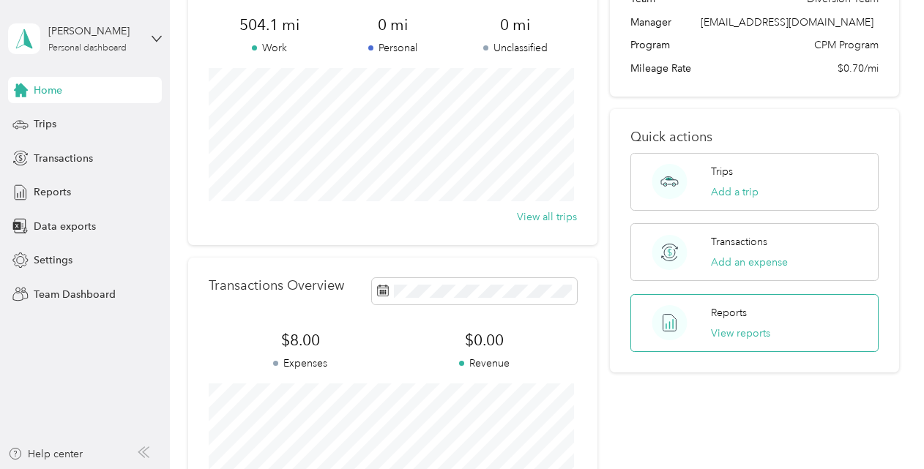
scroll to position [73, 0]
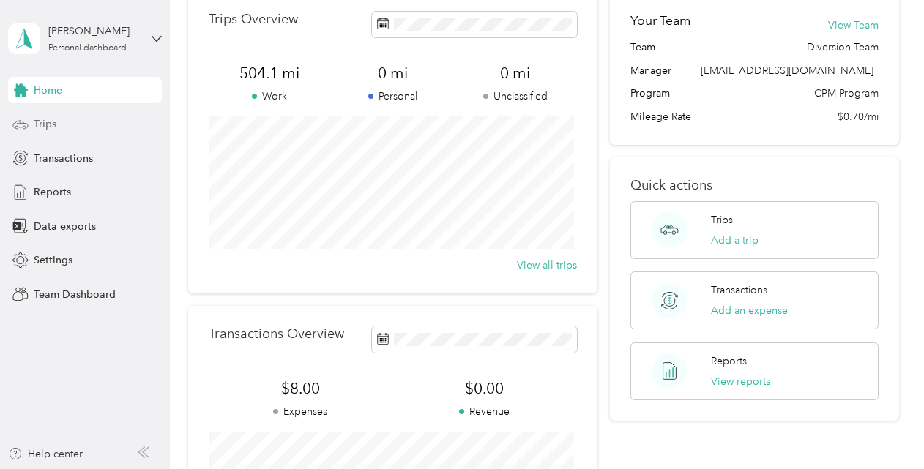
click at [48, 127] on span "Trips" at bounding box center [45, 123] width 23 height 15
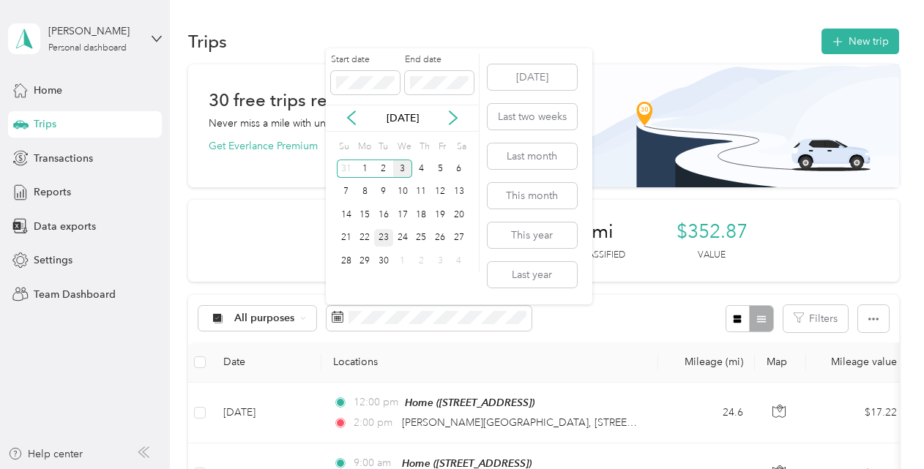
click at [387, 234] on div "23" at bounding box center [383, 238] width 19 height 18
click at [536, 81] on button "[DATE]" at bounding box center [532, 77] width 89 height 26
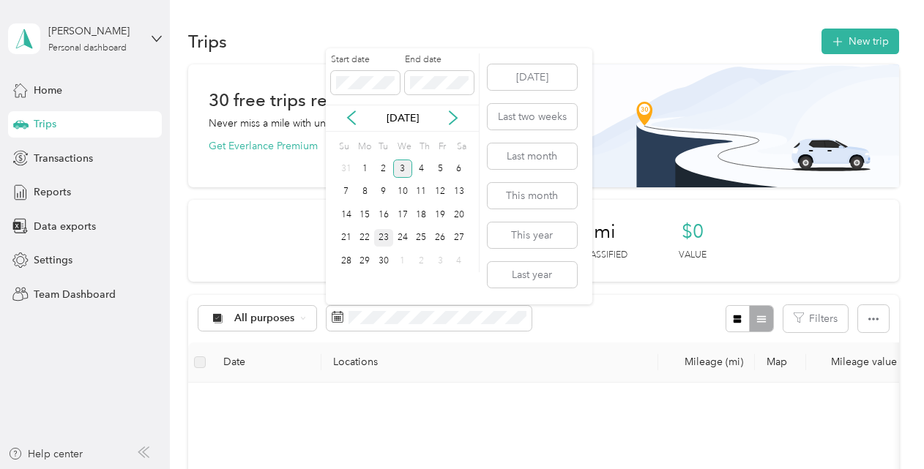
click at [386, 231] on div "23" at bounding box center [383, 238] width 19 height 18
click at [353, 113] on icon at bounding box center [351, 118] width 7 height 13
click at [452, 116] on icon at bounding box center [453, 118] width 15 height 15
click at [558, 78] on button "[DATE]" at bounding box center [532, 77] width 89 height 26
click at [388, 234] on div "23" at bounding box center [383, 238] width 19 height 18
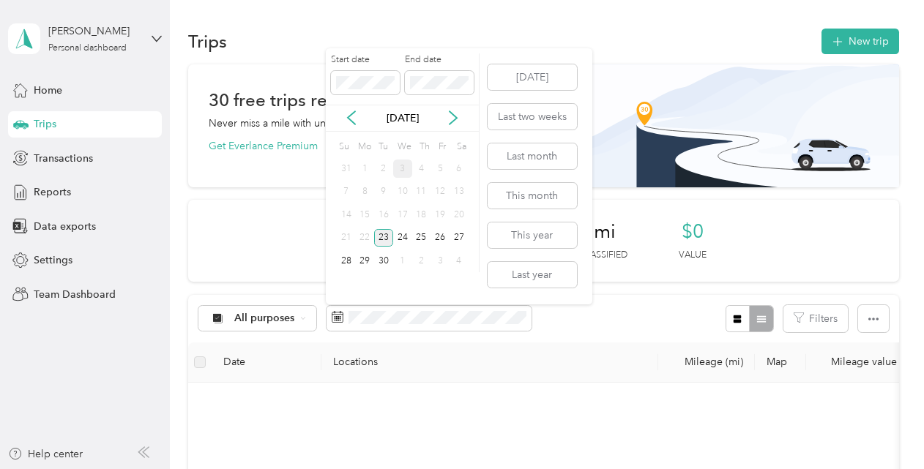
click at [382, 234] on div "23" at bounding box center [383, 238] width 19 height 18
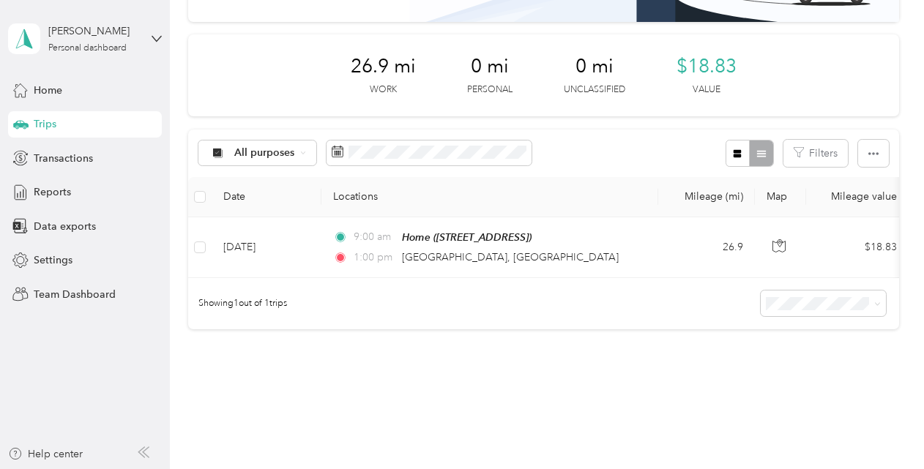
scroll to position [164, 0]
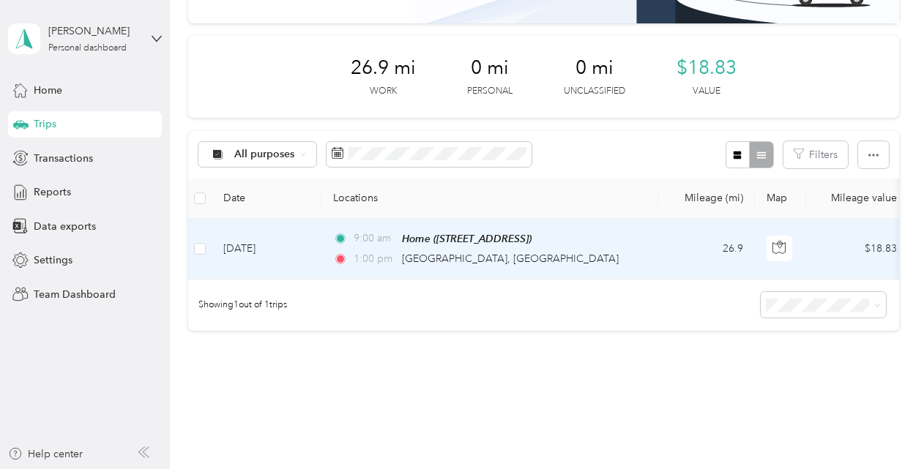
click at [624, 253] on div "1:00 pm [STREET_ADDRESS]" at bounding box center [486, 259] width 307 height 16
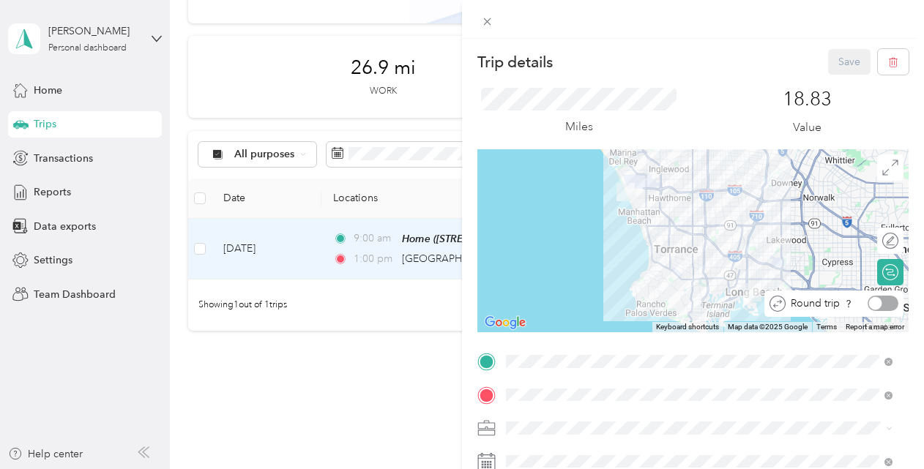
click at [877, 303] on div at bounding box center [882, 303] width 31 height 15
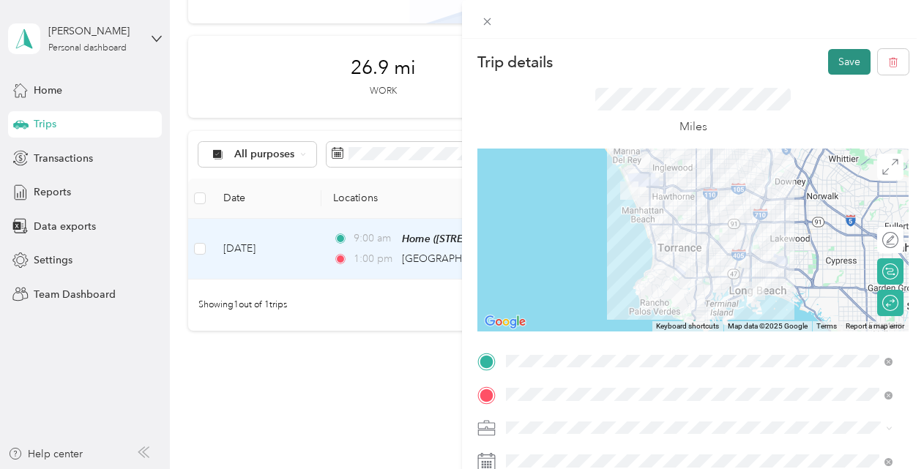
click at [837, 57] on button "Save" at bounding box center [849, 62] width 42 height 26
